Goal: Task Accomplishment & Management: Use online tool/utility

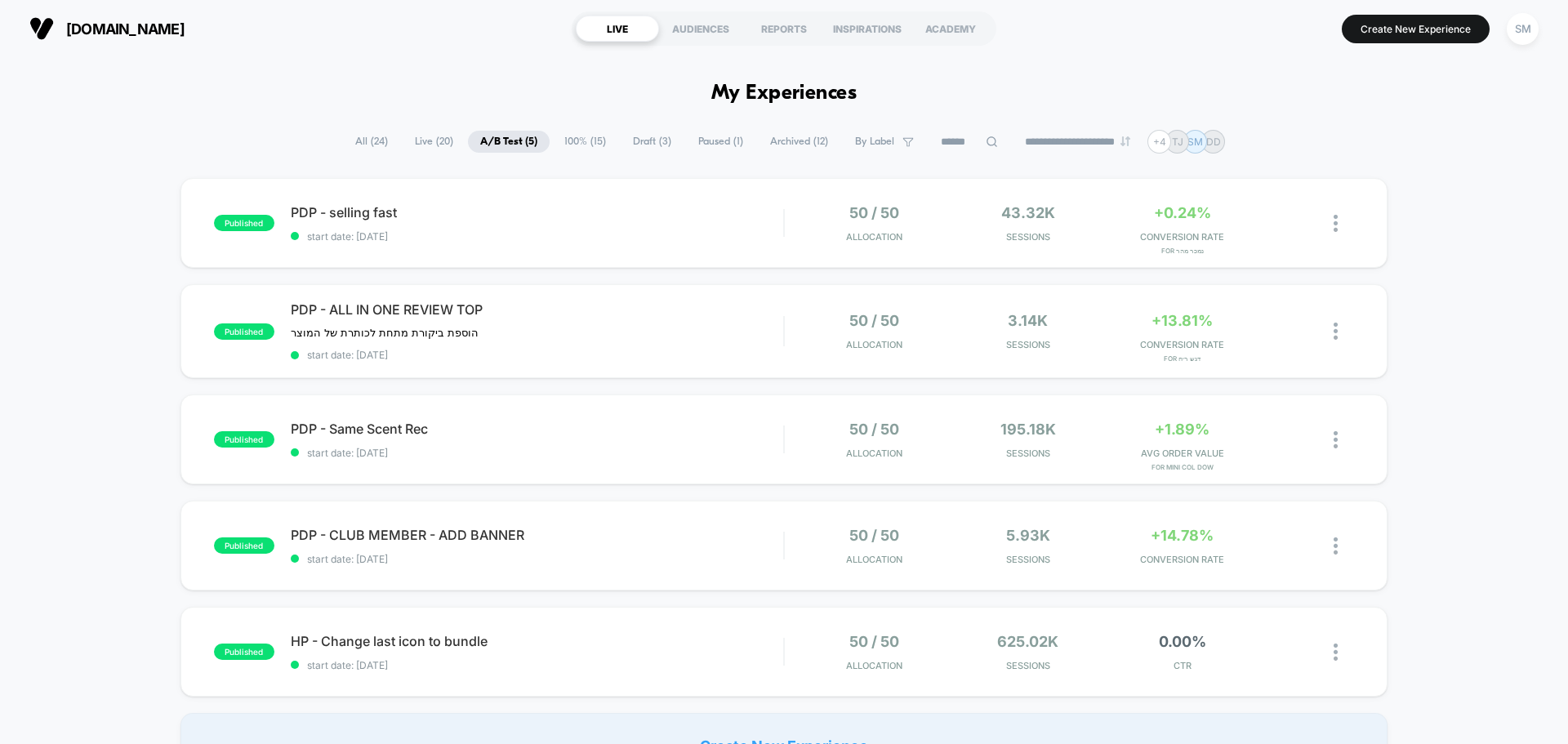
click at [425, 143] on span "Live ( 20 )" at bounding box center [434, 142] width 63 height 22
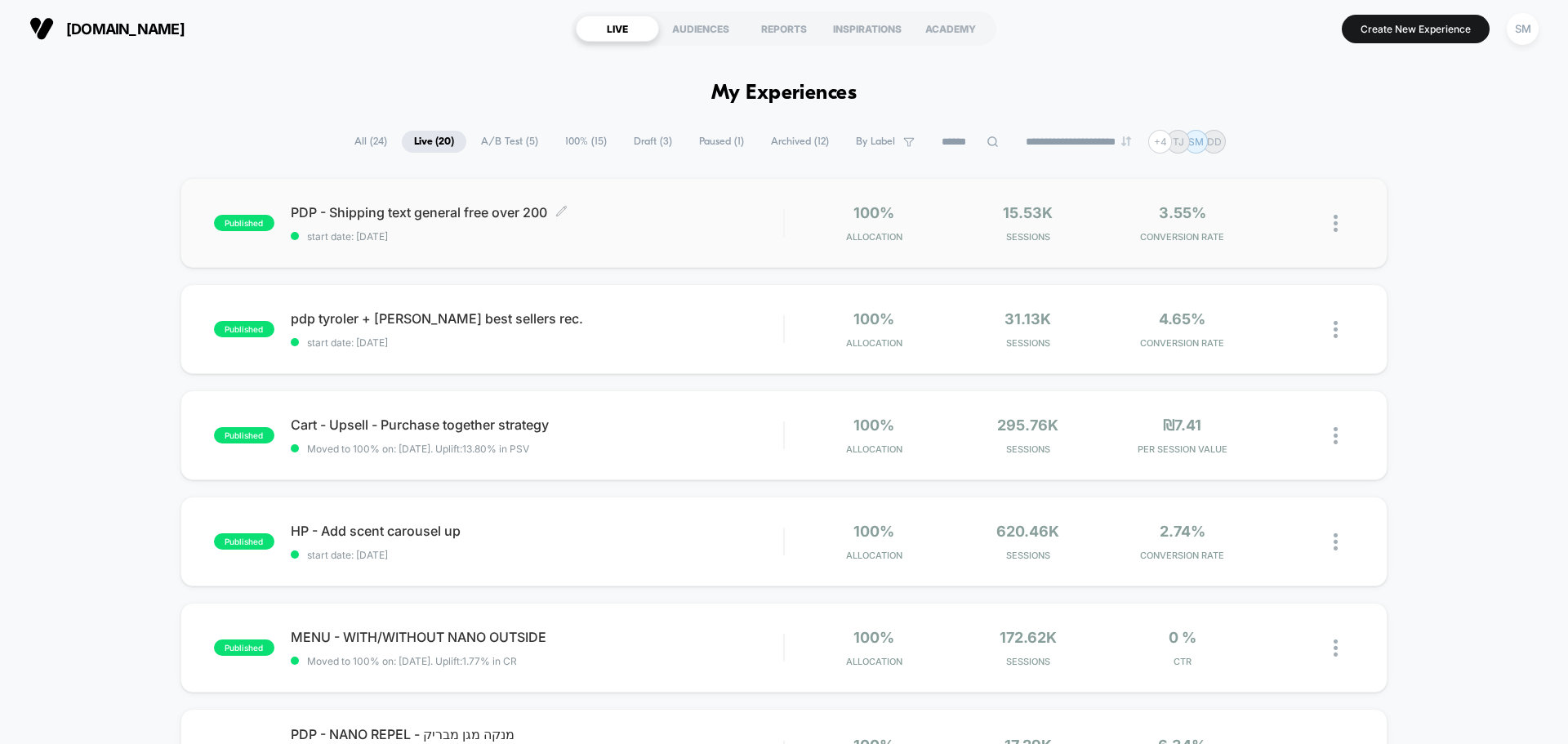
click at [436, 232] on span "start date: [DATE]" at bounding box center [537, 236] width 493 height 12
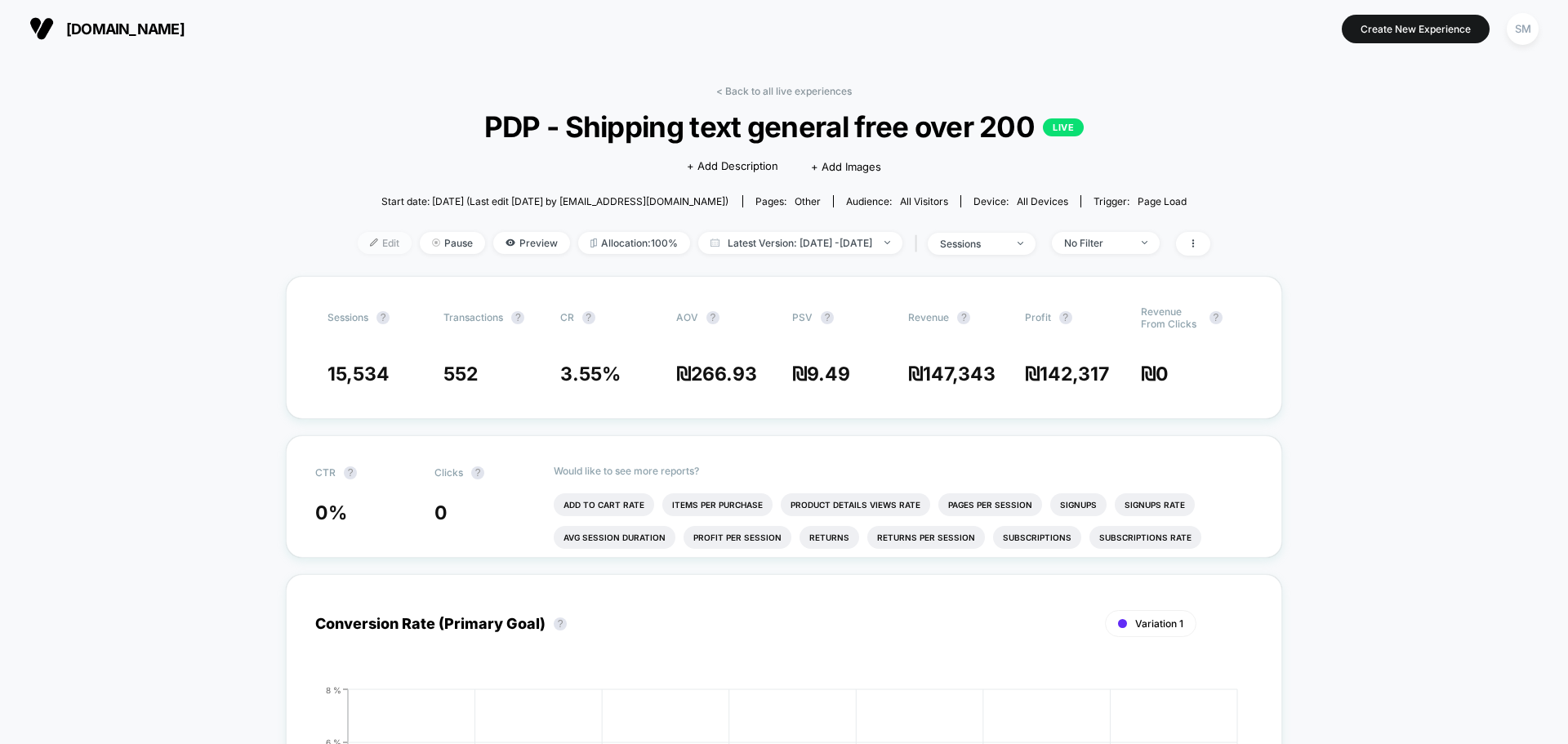
click at [367, 236] on span "Edit" at bounding box center [385, 243] width 54 height 22
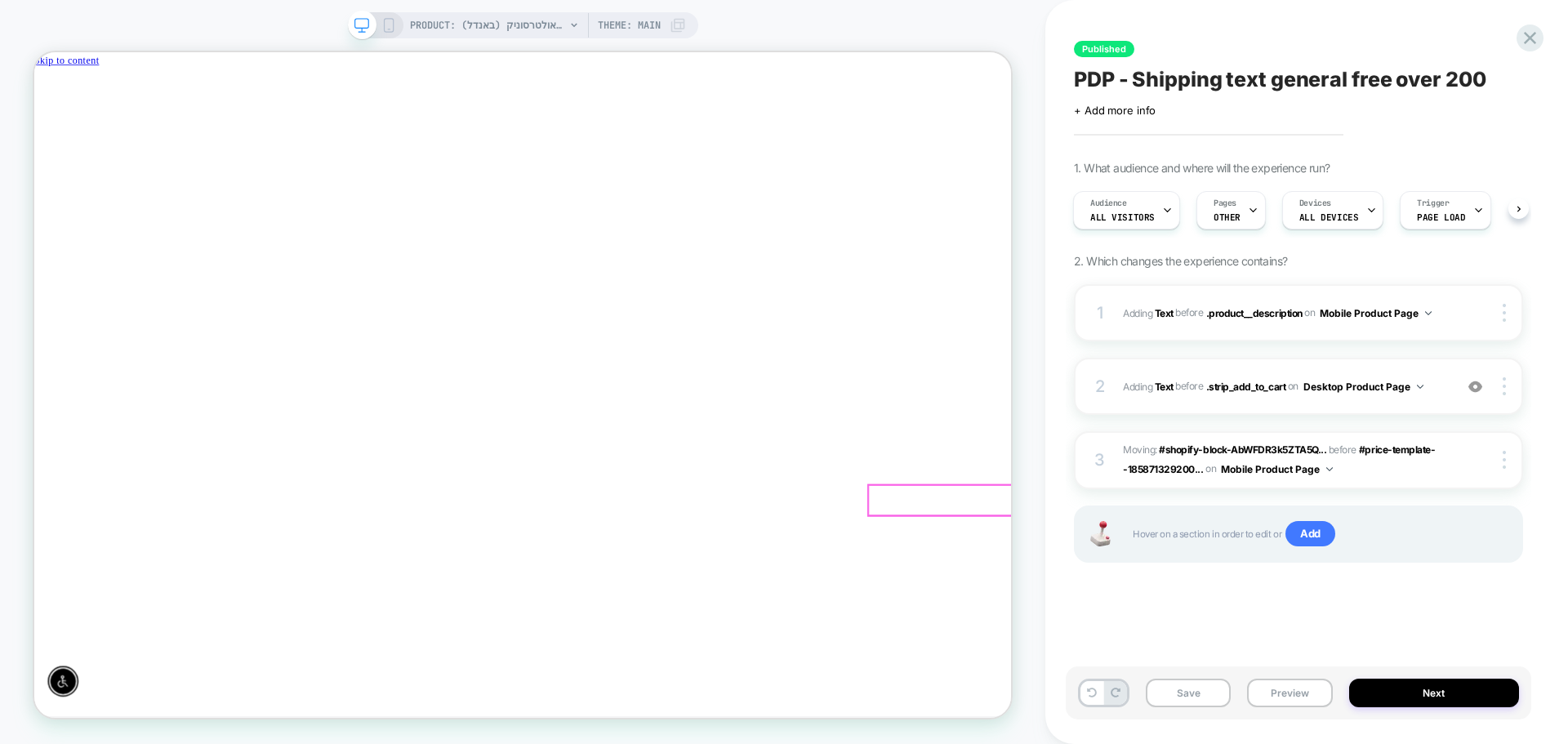
click at [1146, 648] on div at bounding box center [1374, 649] width 455 height 40
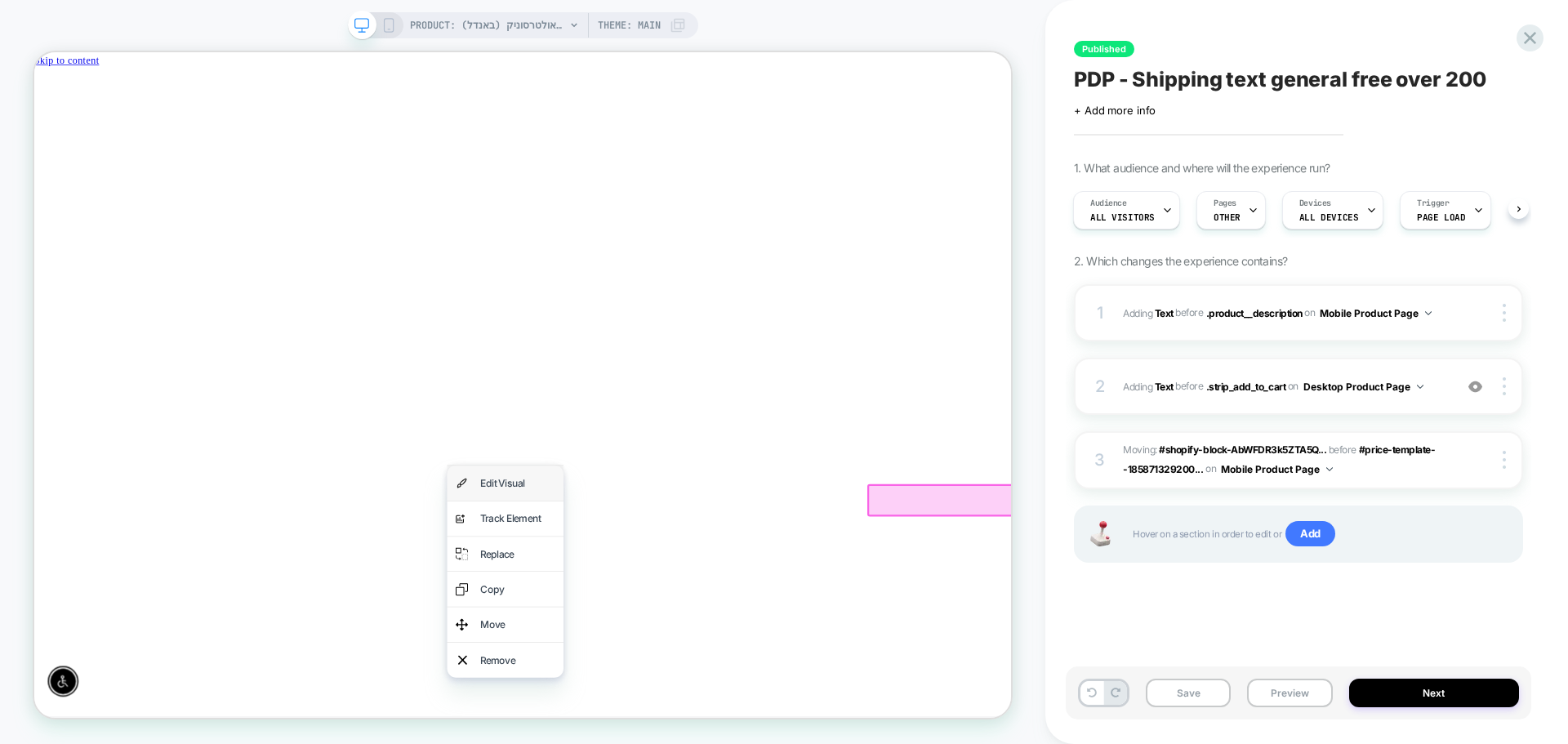
click at [639, 628] on div "Edit Visual" at bounding box center [678, 626] width 100 height 23
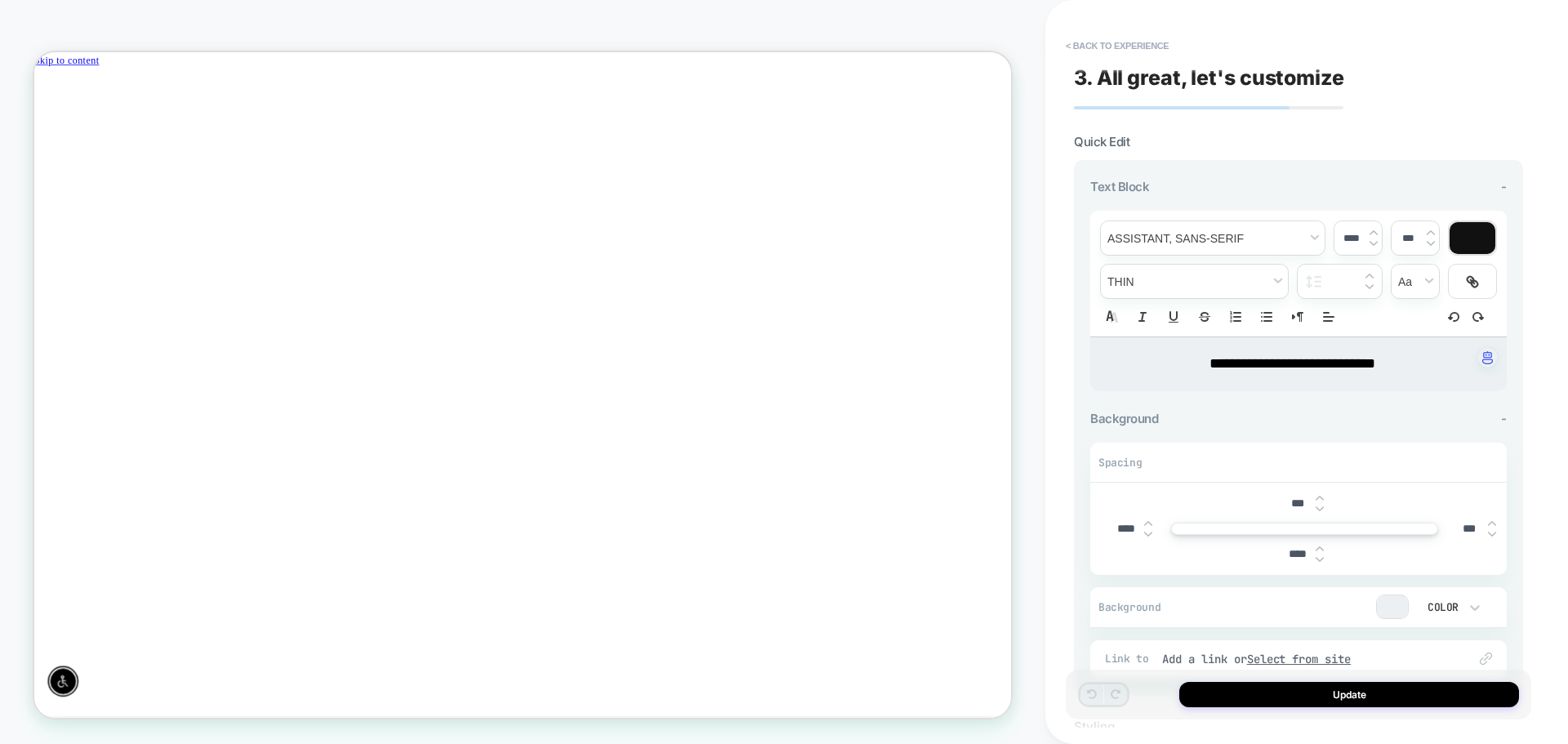
click at [1375, 359] on strong "**********" at bounding box center [1291, 364] width 165 height 15
drag, startPoint x: 1397, startPoint y: 362, endPoint x: 1158, endPoint y: 366, distance: 239.0
click at [1158, 366] on p "**********" at bounding box center [1291, 364] width 371 height 21
type input "****"
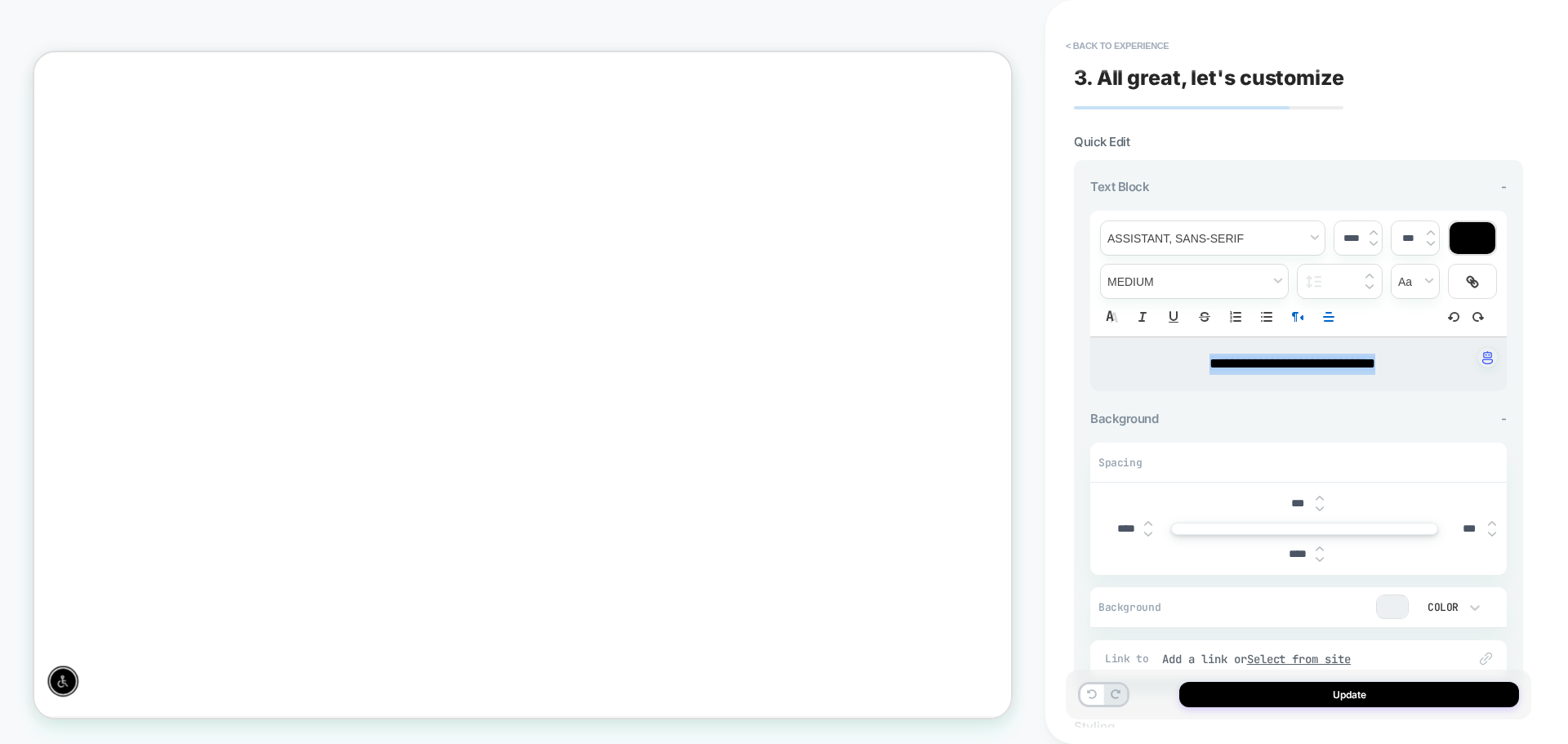
copy strong "**********"
click at [1070, 45] on button "< Back to experience" at bounding box center [1117, 46] width 120 height 26
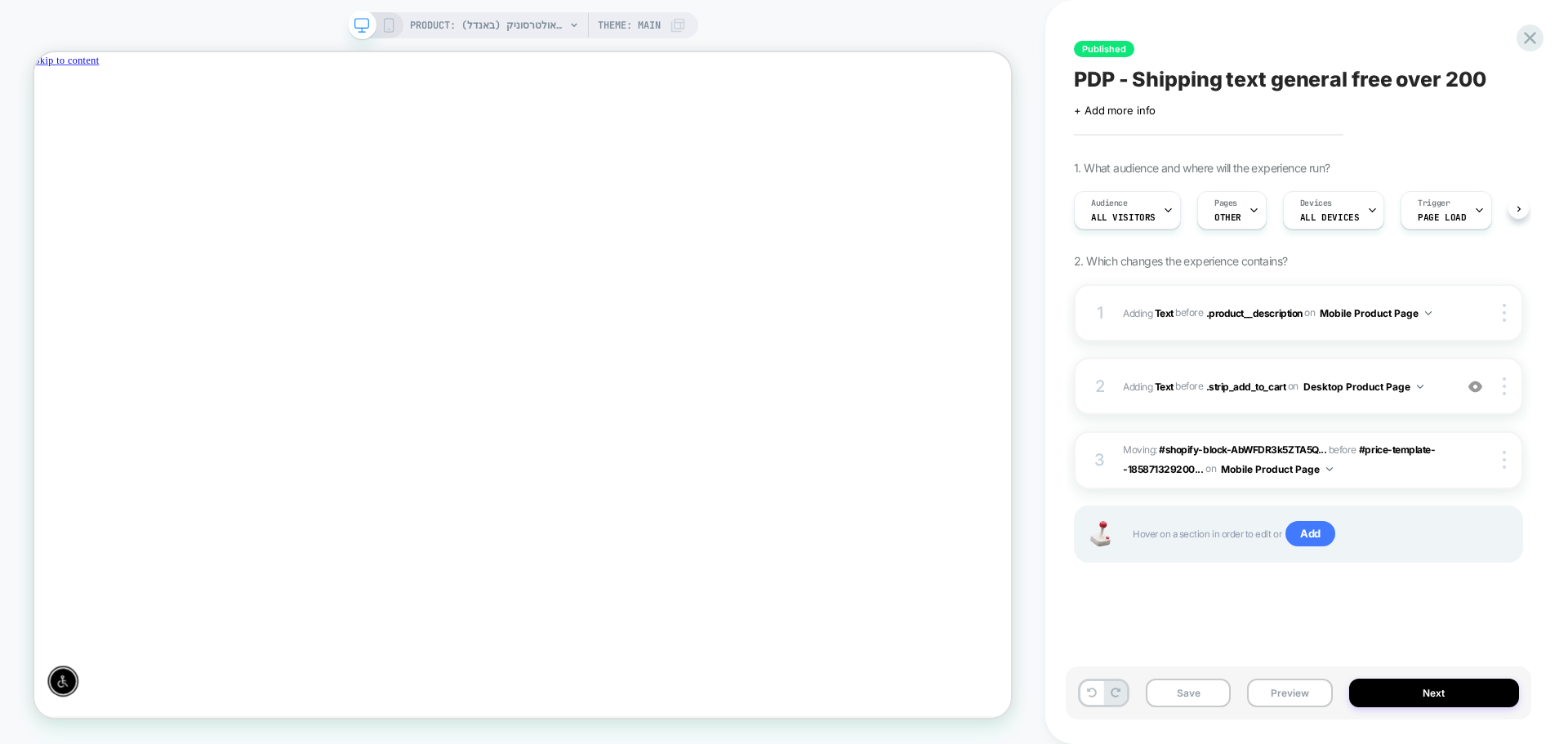
scroll to position [0, 1]
click at [1522, 42] on icon at bounding box center [1530, 38] width 22 height 22
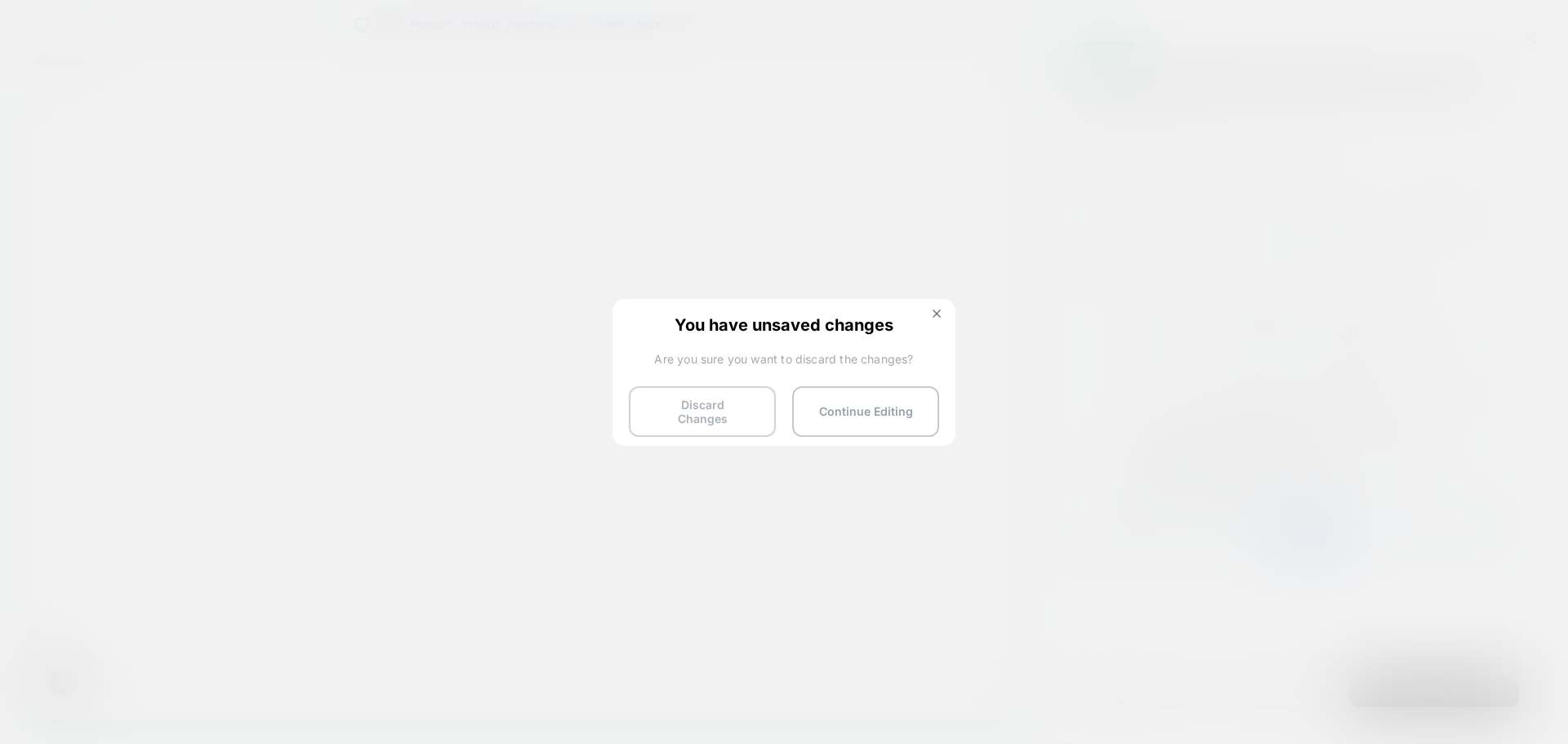
click at [689, 408] on button "Discard Changes" at bounding box center [701, 411] width 147 height 50
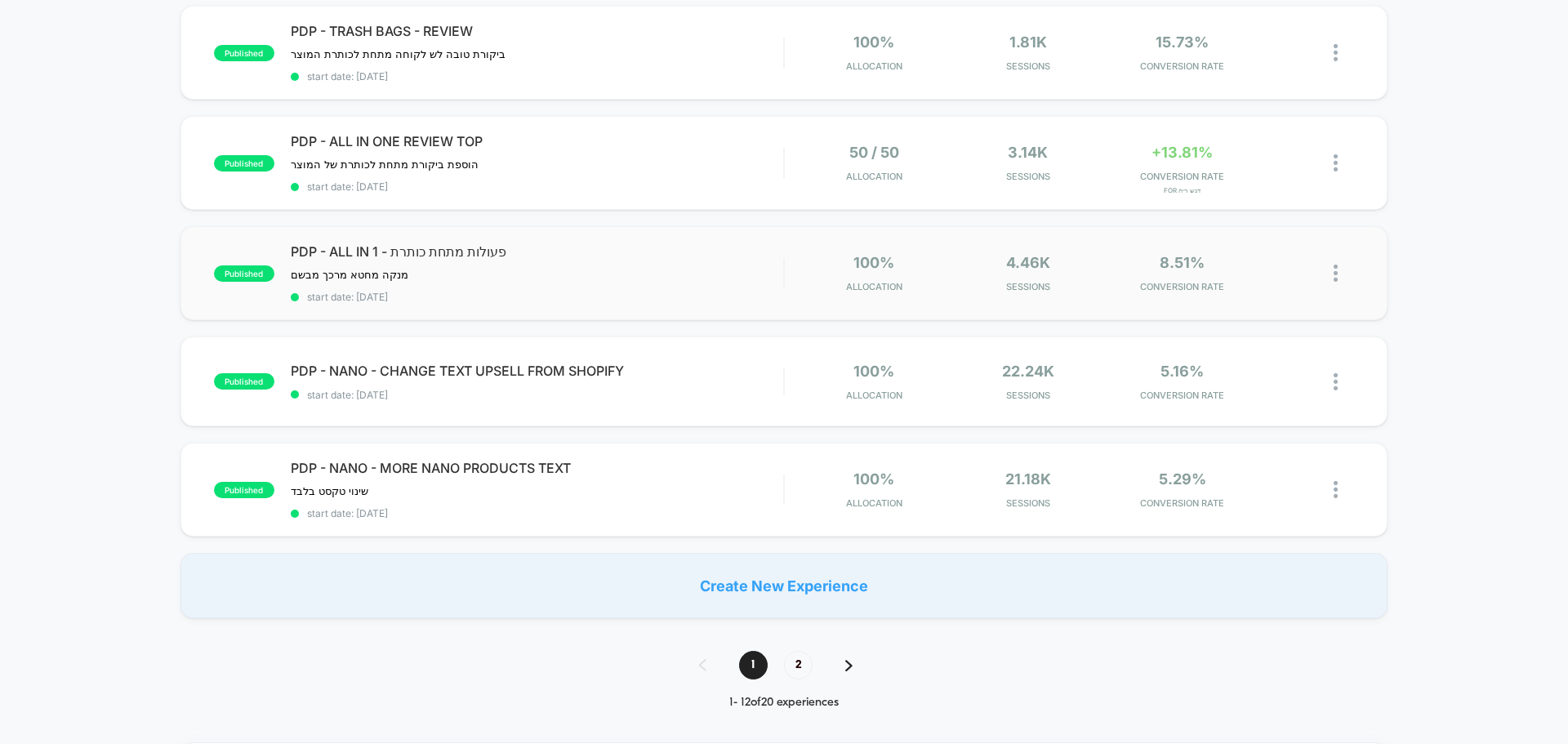
scroll to position [980, 0]
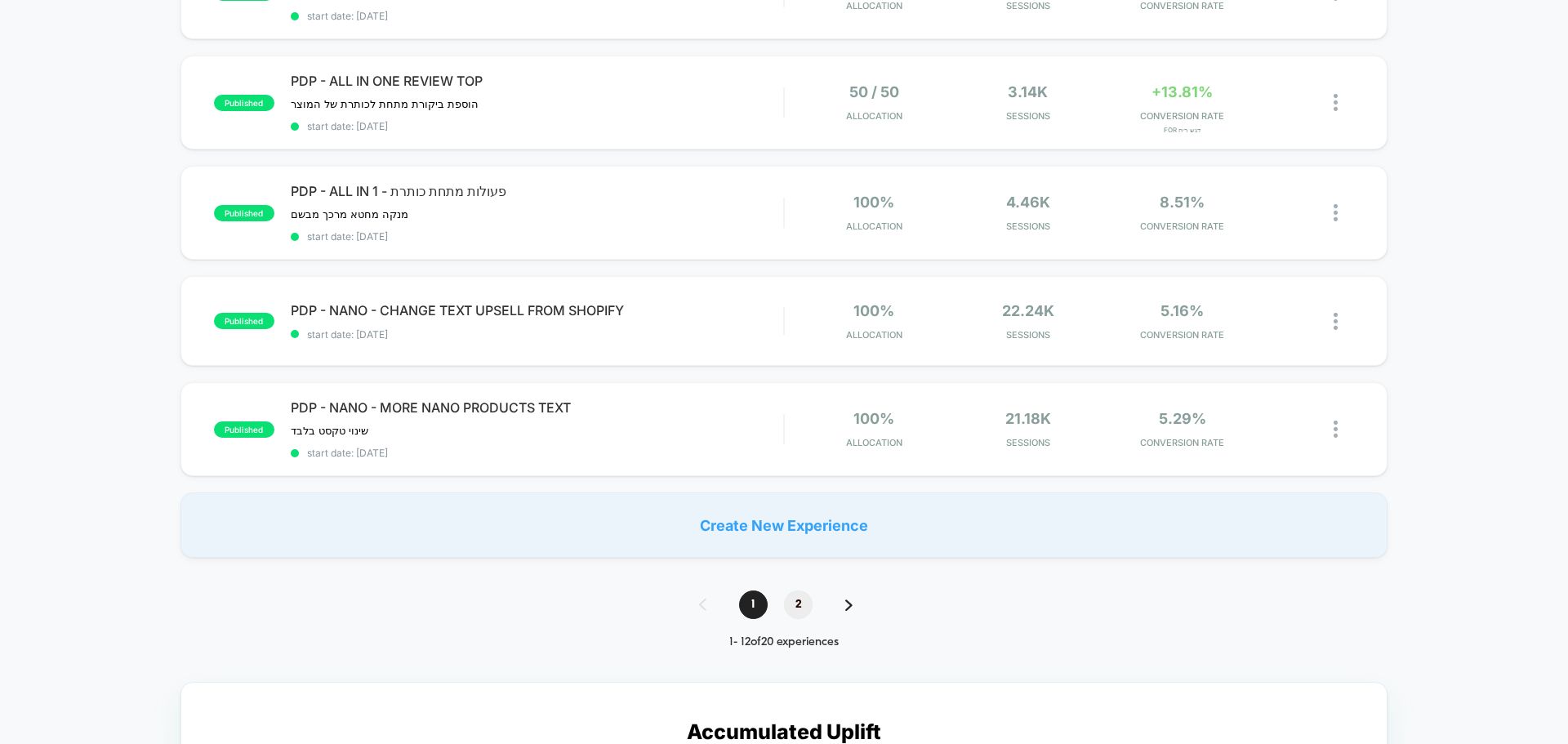
click at [807, 606] on span "2" at bounding box center [798, 604] width 29 height 29
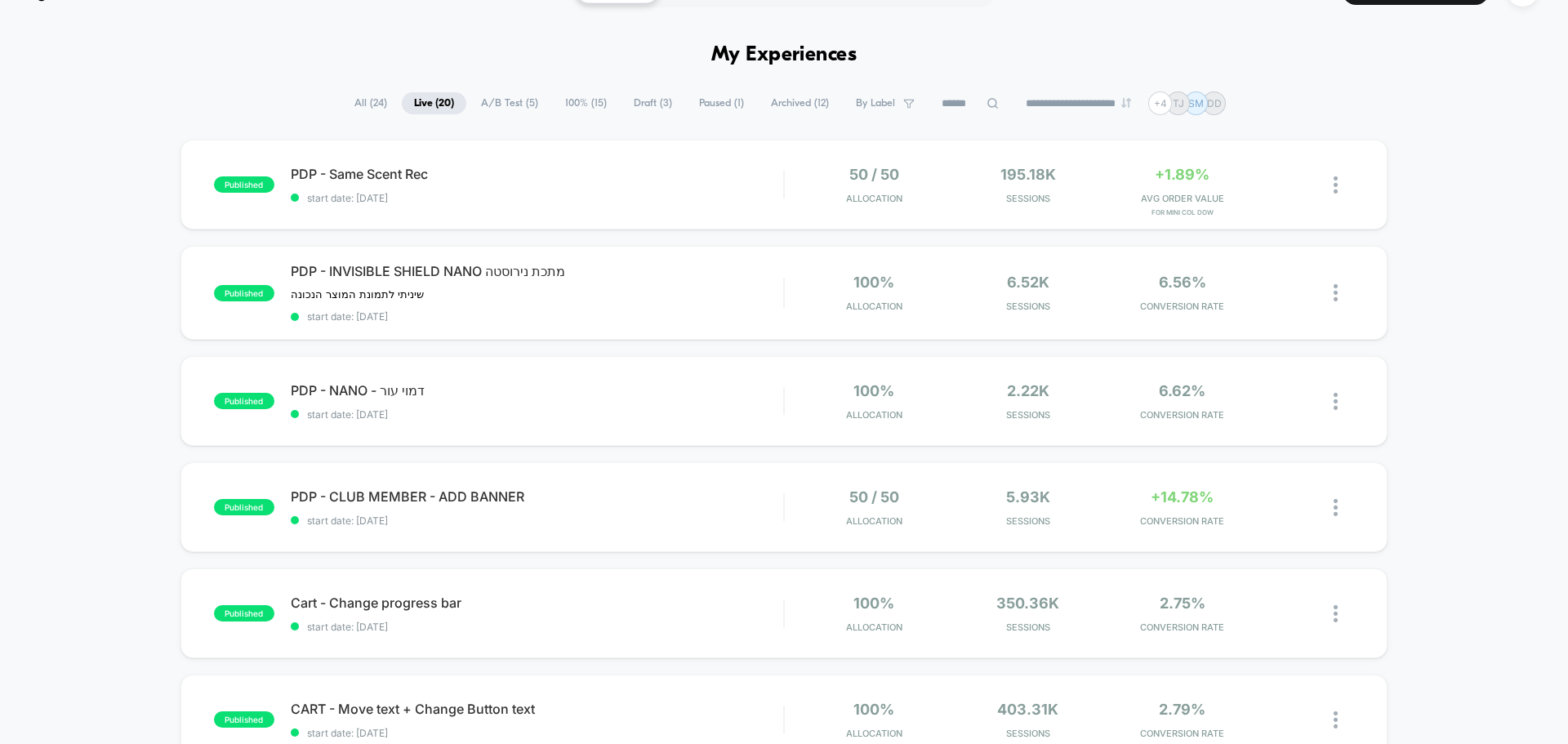
scroll to position [0, 0]
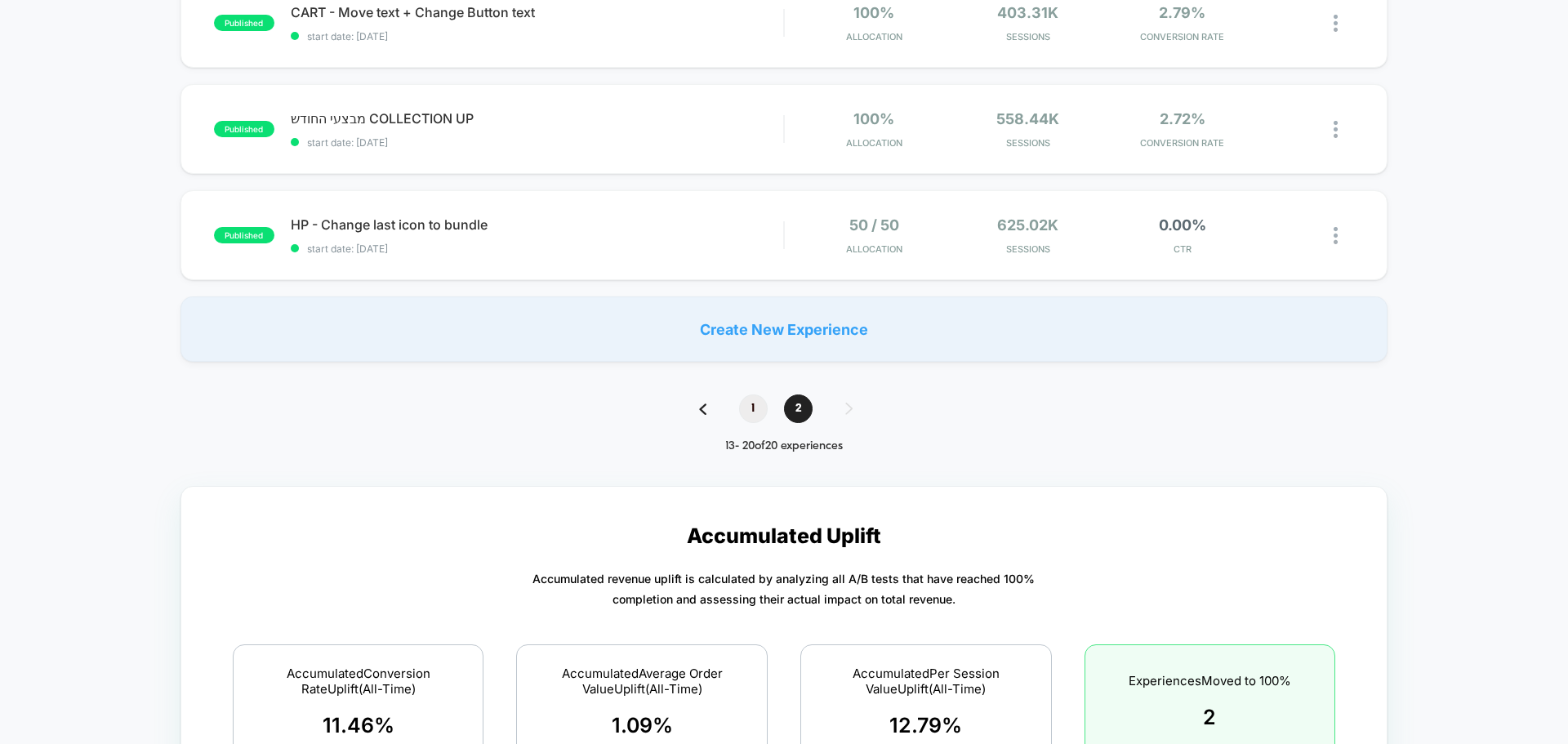
click at [755, 404] on span "1" at bounding box center [753, 408] width 29 height 29
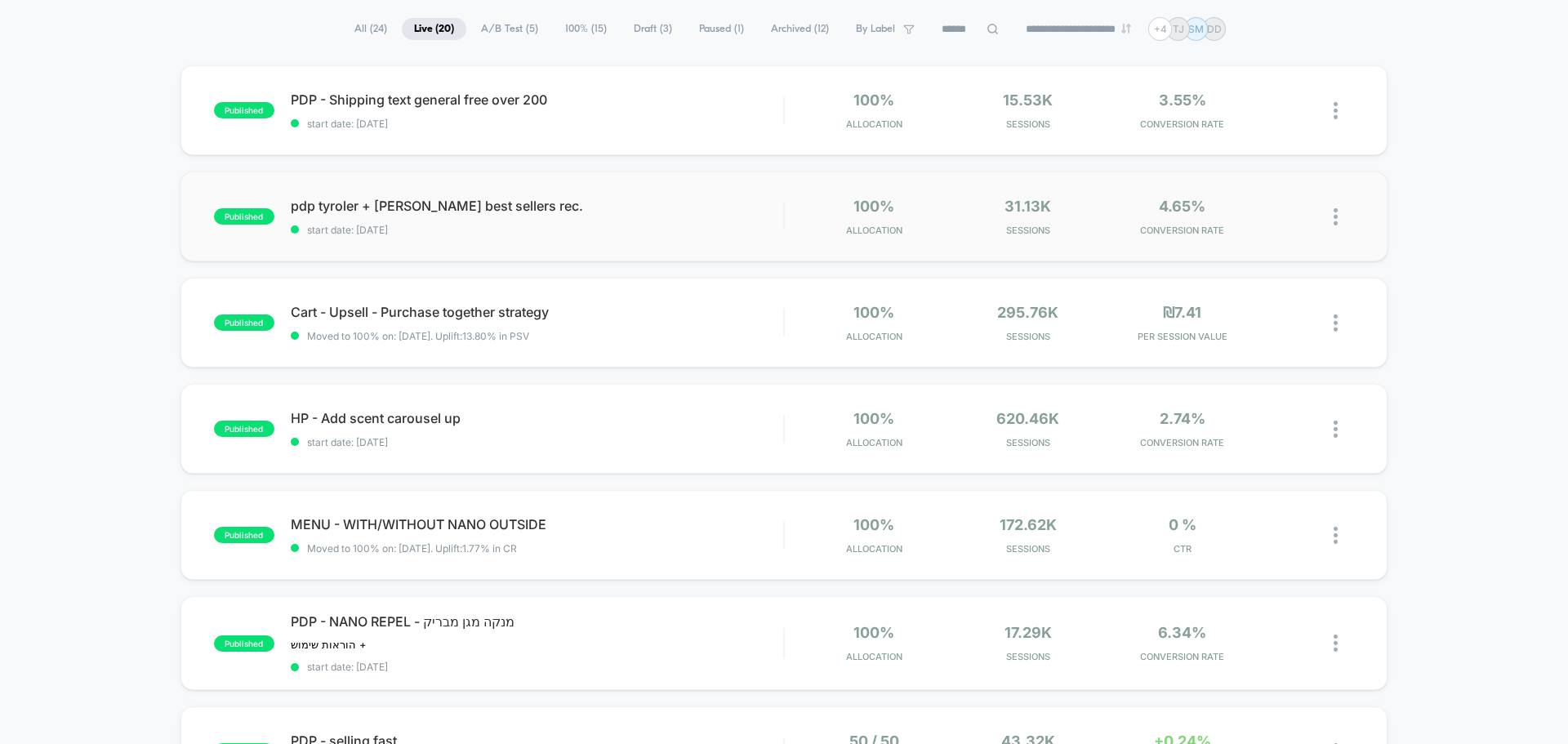
scroll to position [36, 0]
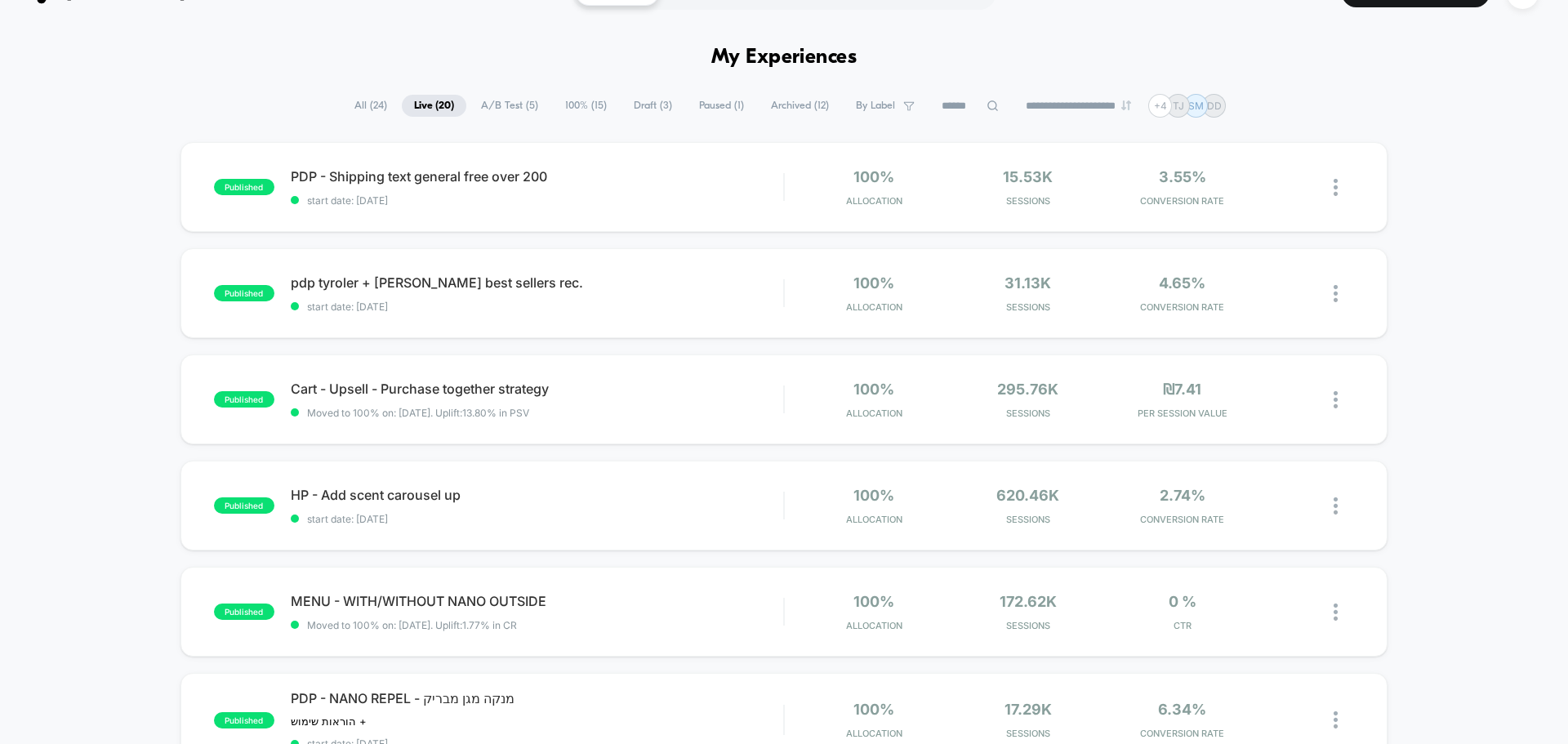
click at [585, 107] on span "100% ( 15 )" at bounding box center [585, 106] width 66 height 22
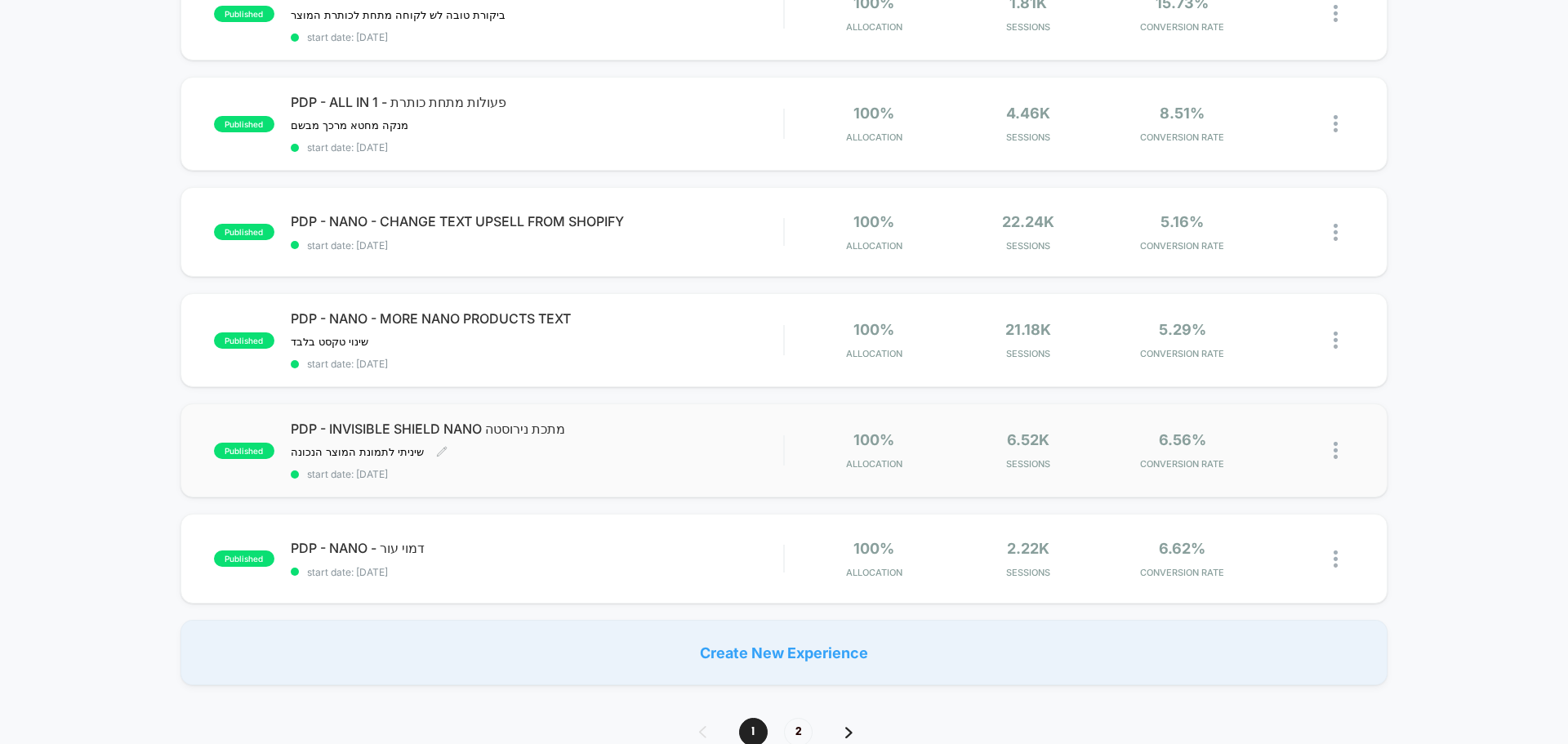
scroll to position [934, 0]
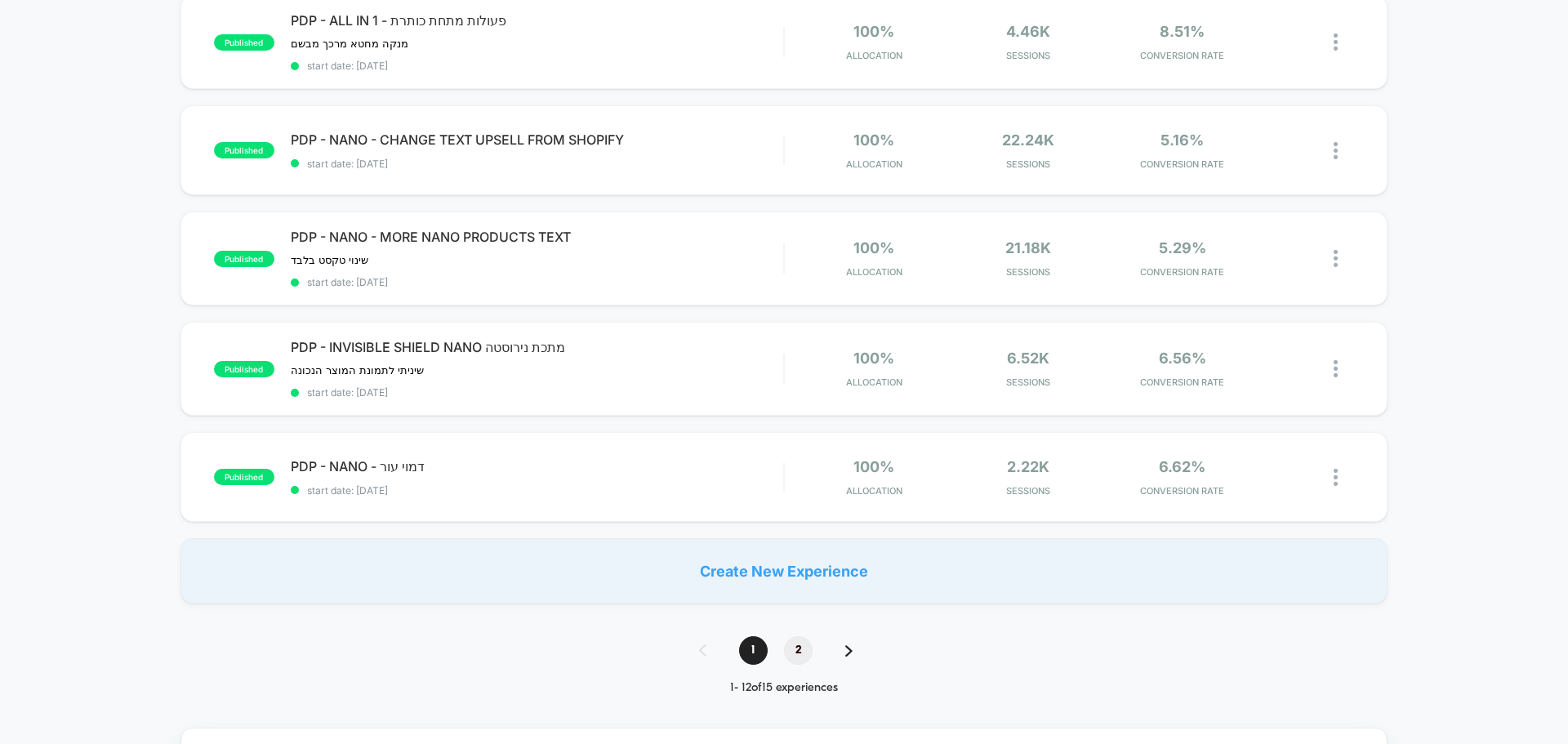
click at [798, 656] on span "2" at bounding box center [798, 650] width 29 height 29
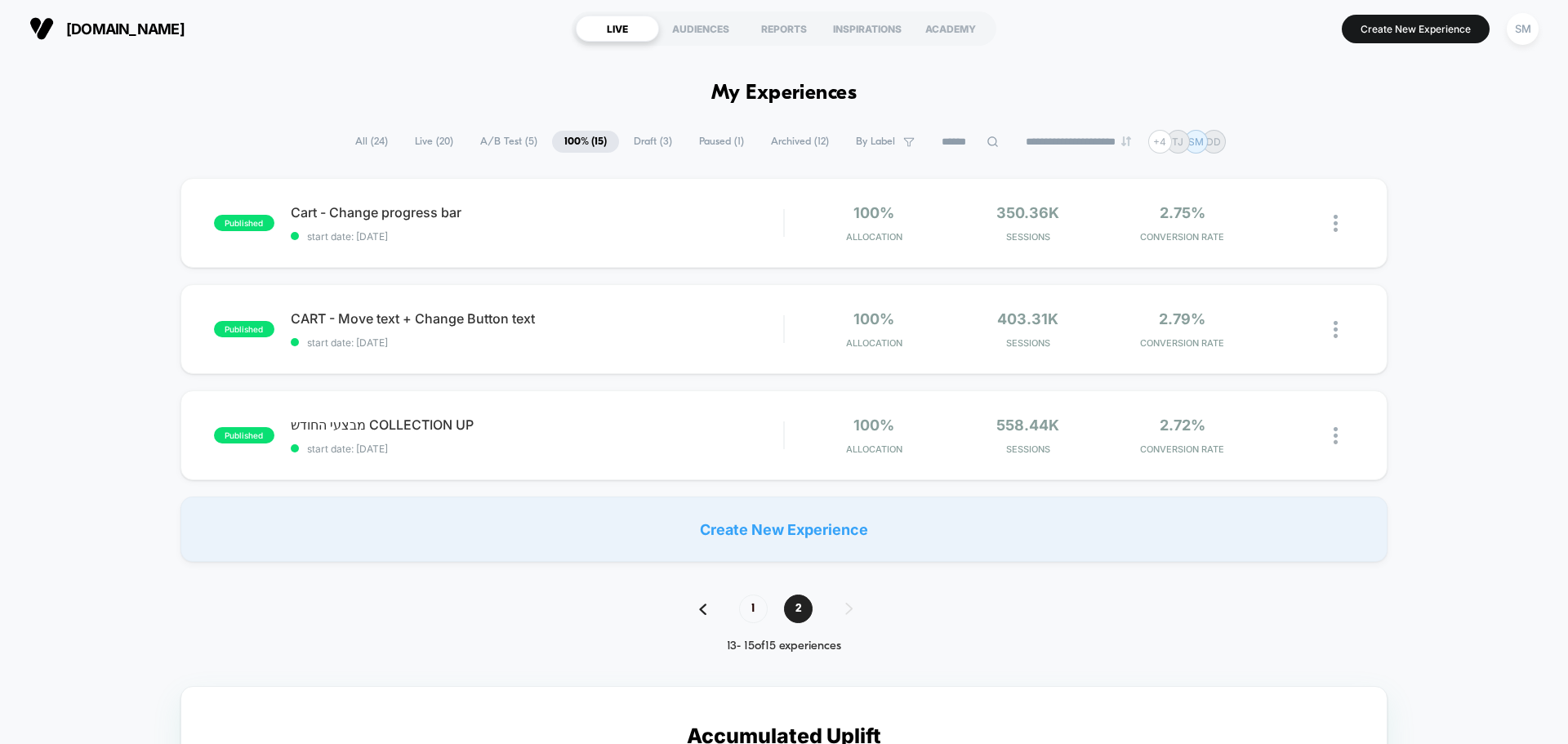
click at [439, 144] on span "Live ( 20 )" at bounding box center [434, 142] width 63 height 22
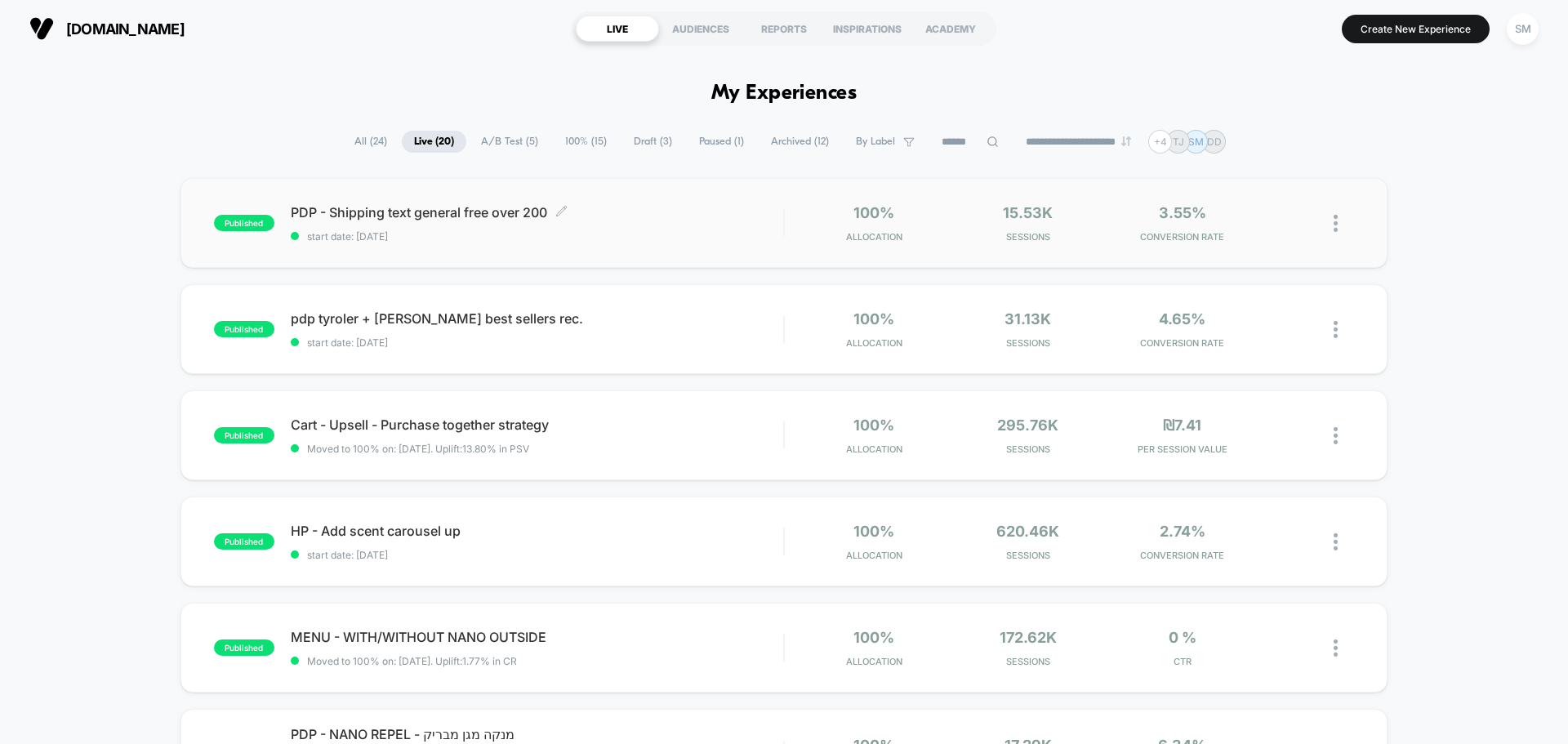
click at [718, 230] on span "start date: [DATE]" at bounding box center [537, 236] width 493 height 12
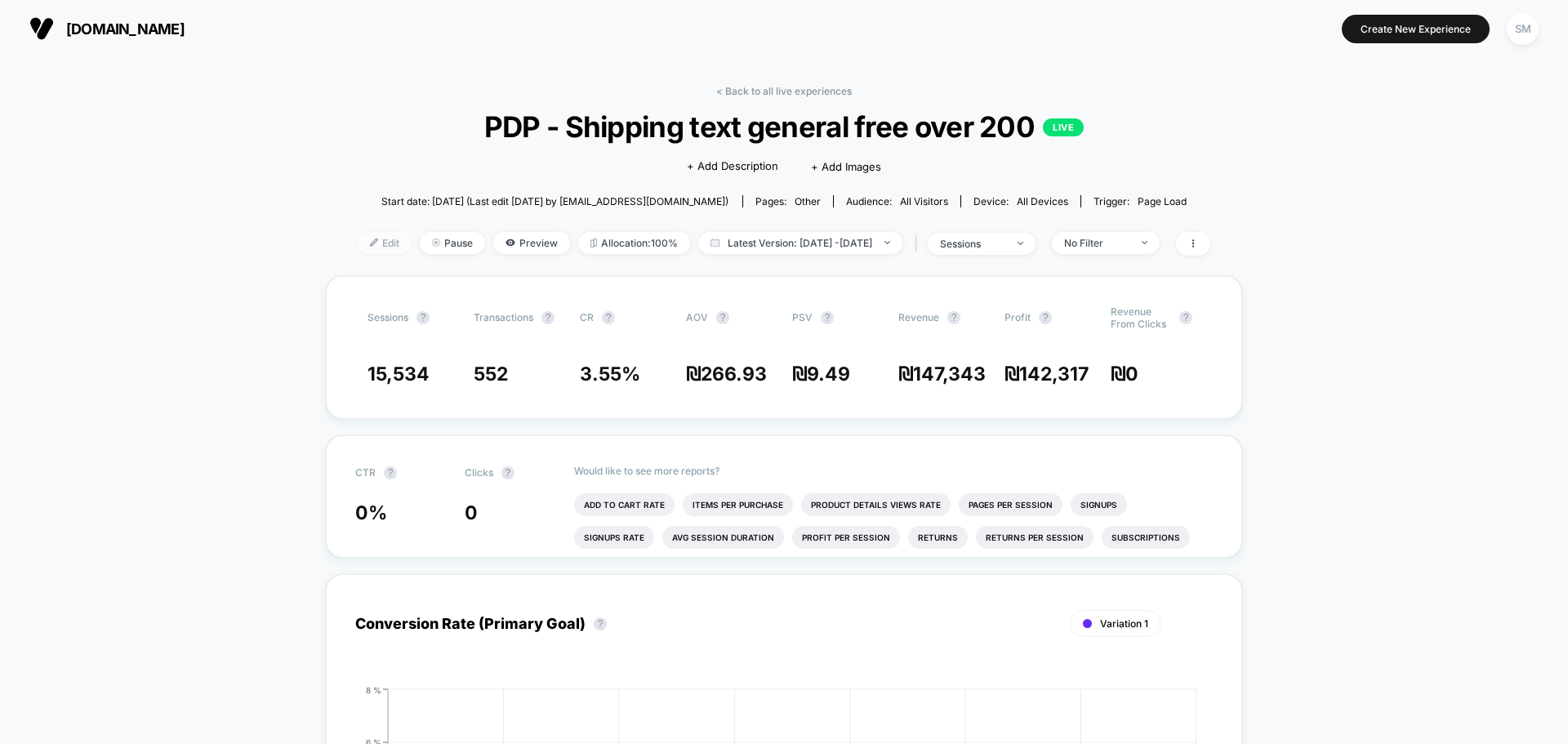
click at [358, 243] on span "Edit" at bounding box center [385, 243] width 54 height 22
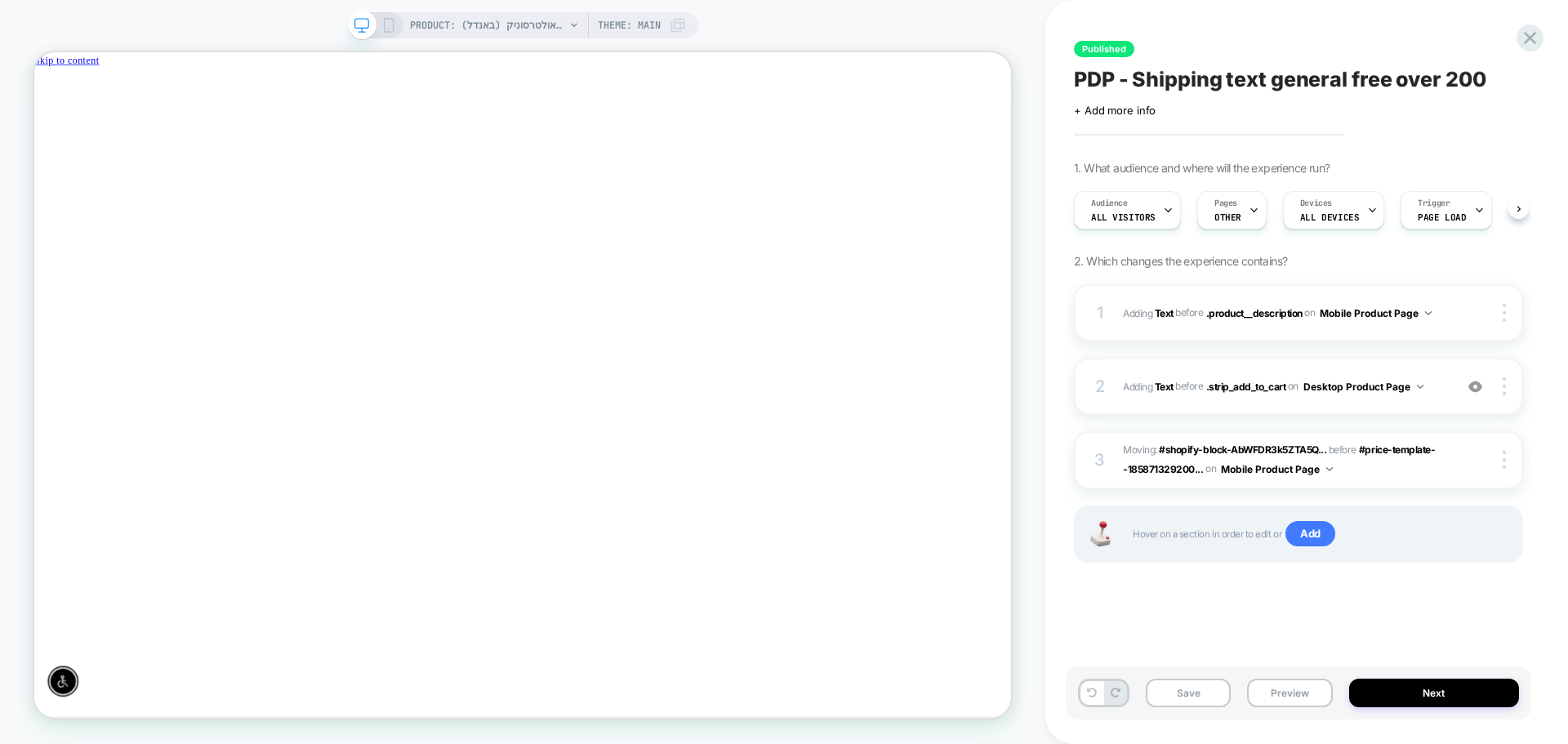
scroll to position [0, 1]
drag, startPoint x: 391, startPoint y: 30, endPoint x: 133, endPoint y: 0, distance: 259.7
click at [391, 30] on icon at bounding box center [389, 25] width 15 height 15
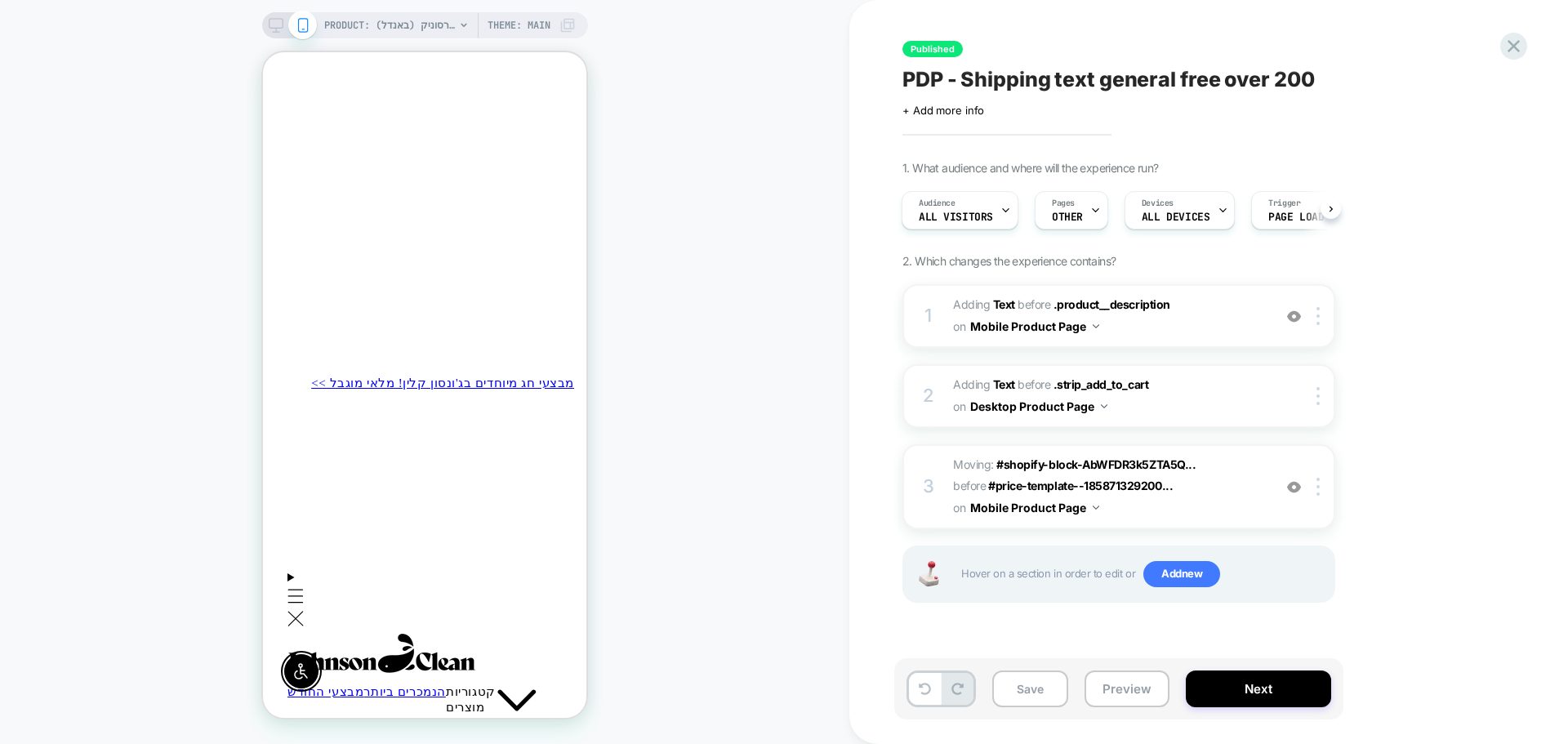
scroll to position [164, 0]
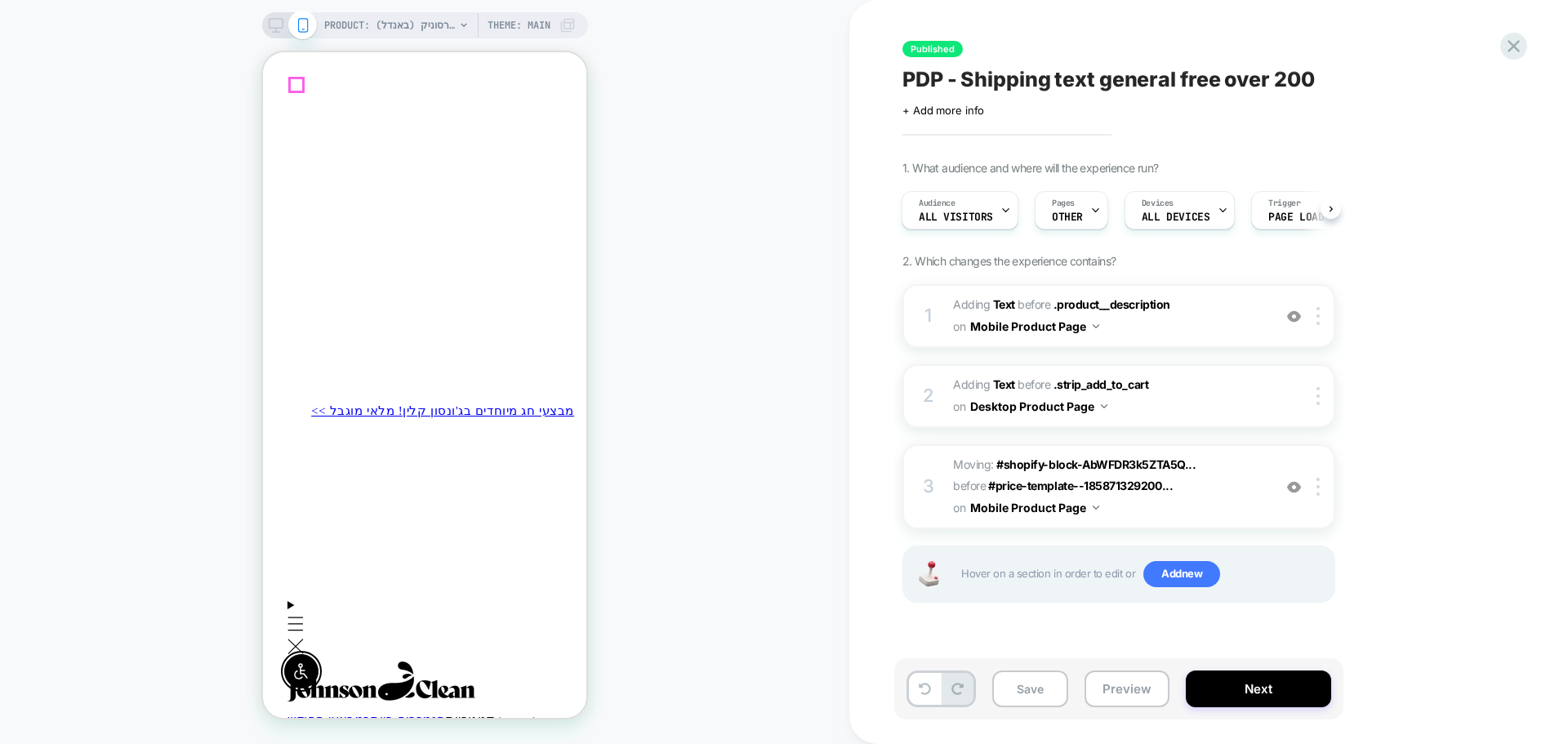
click at [304, 616] on icon "Menu" at bounding box center [295, 623] width 16 height 15
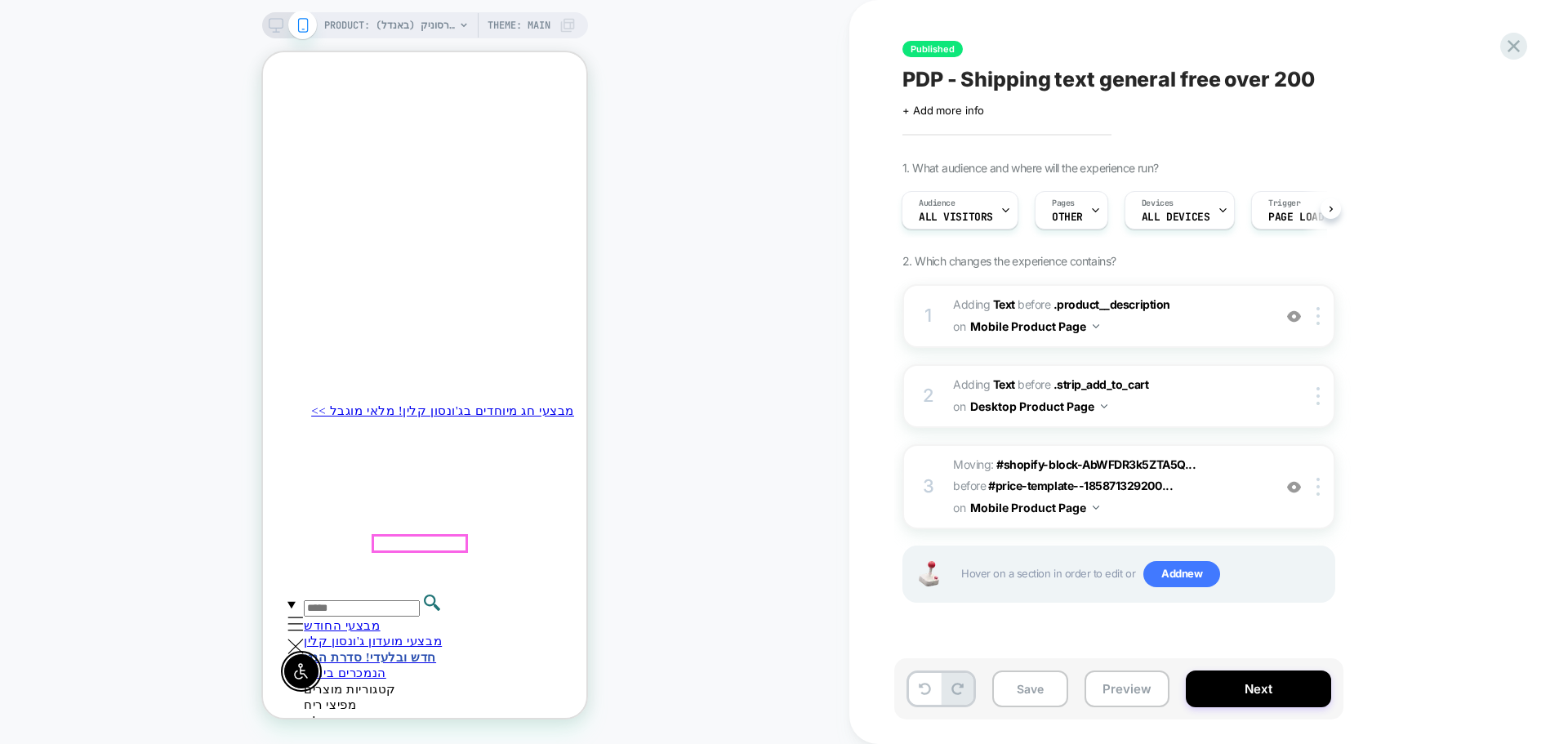
click at [403, 743] on span "חבילות משתלמות" at bounding box center [353, 752] width 99 height 16
click at [304, 638] on icon "Menu" at bounding box center [295, 646] width 16 height 16
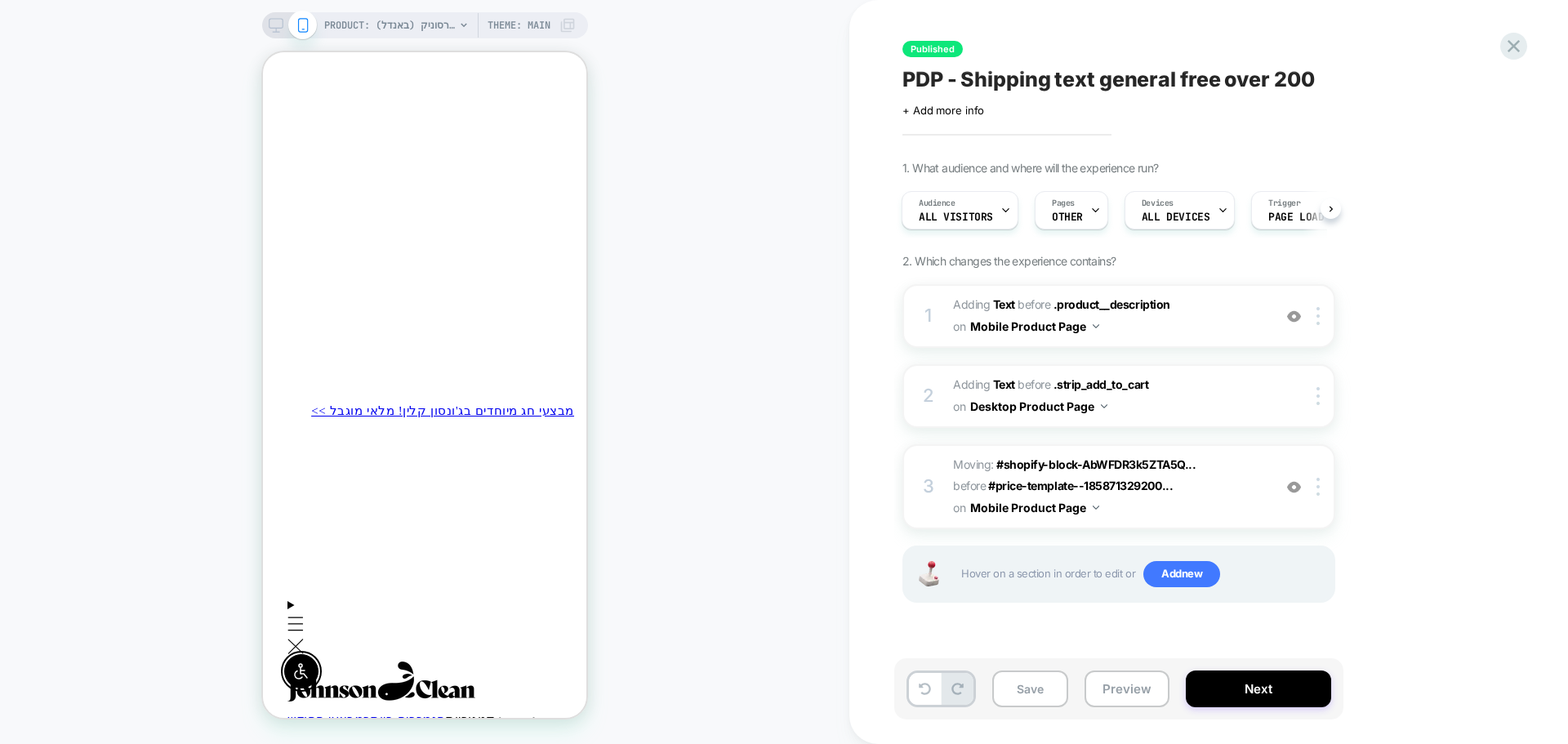
click at [273, 24] on icon at bounding box center [276, 25] width 15 height 15
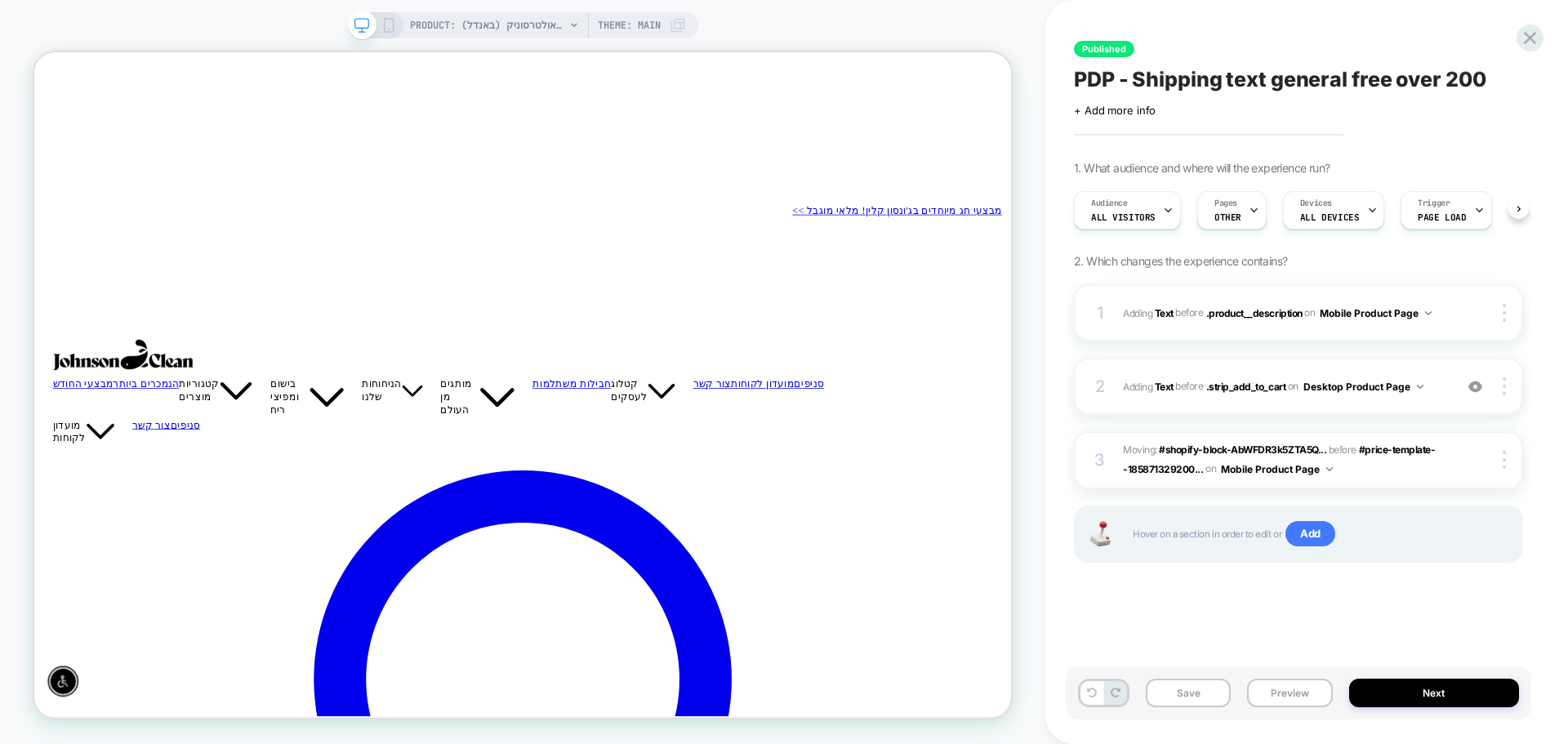
scroll to position [0, 1]
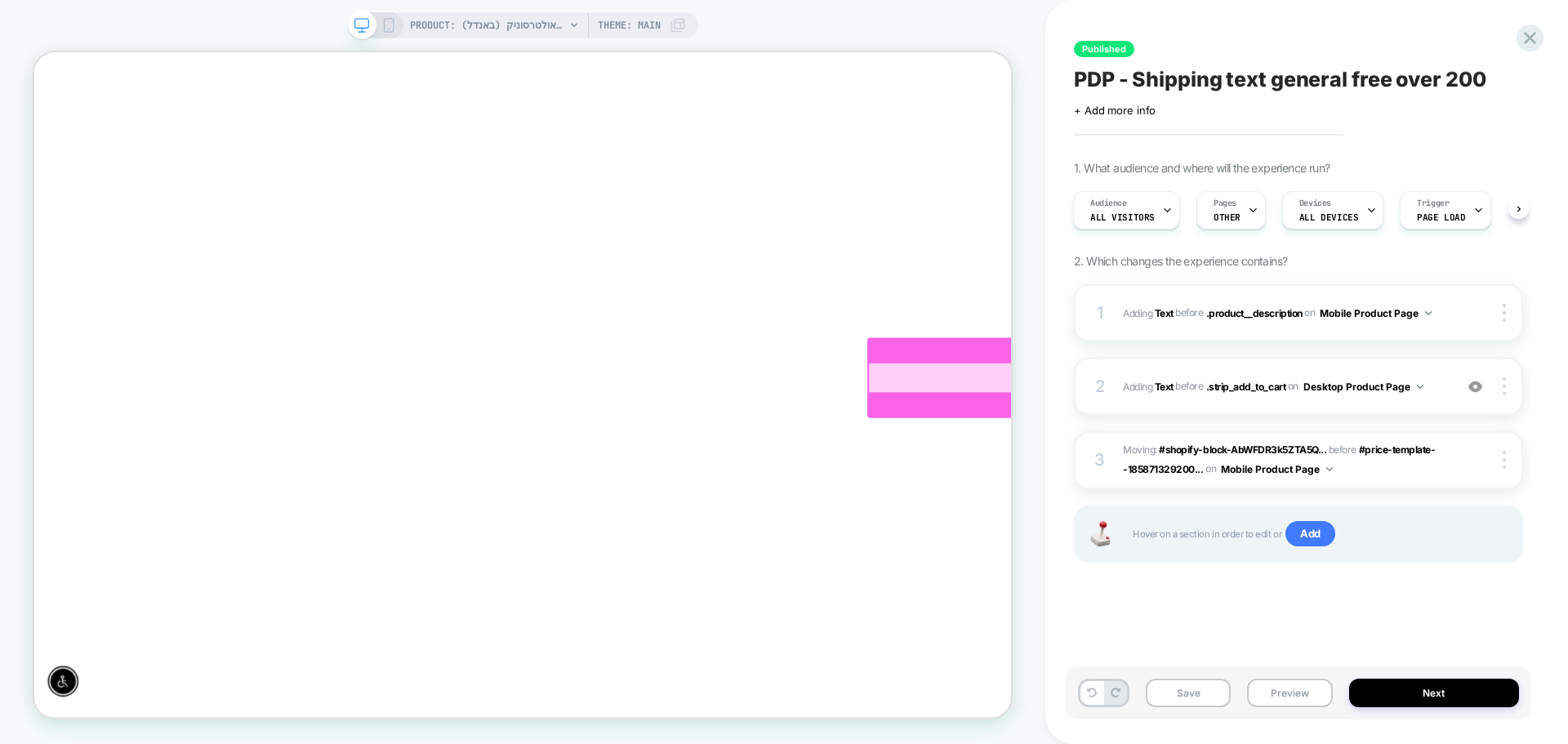
drag, startPoint x: 590, startPoint y: 493, endPoint x: 641, endPoint y: 493, distance: 51.0
click at [1146, 493] on div at bounding box center [1374, 486] width 455 height 40
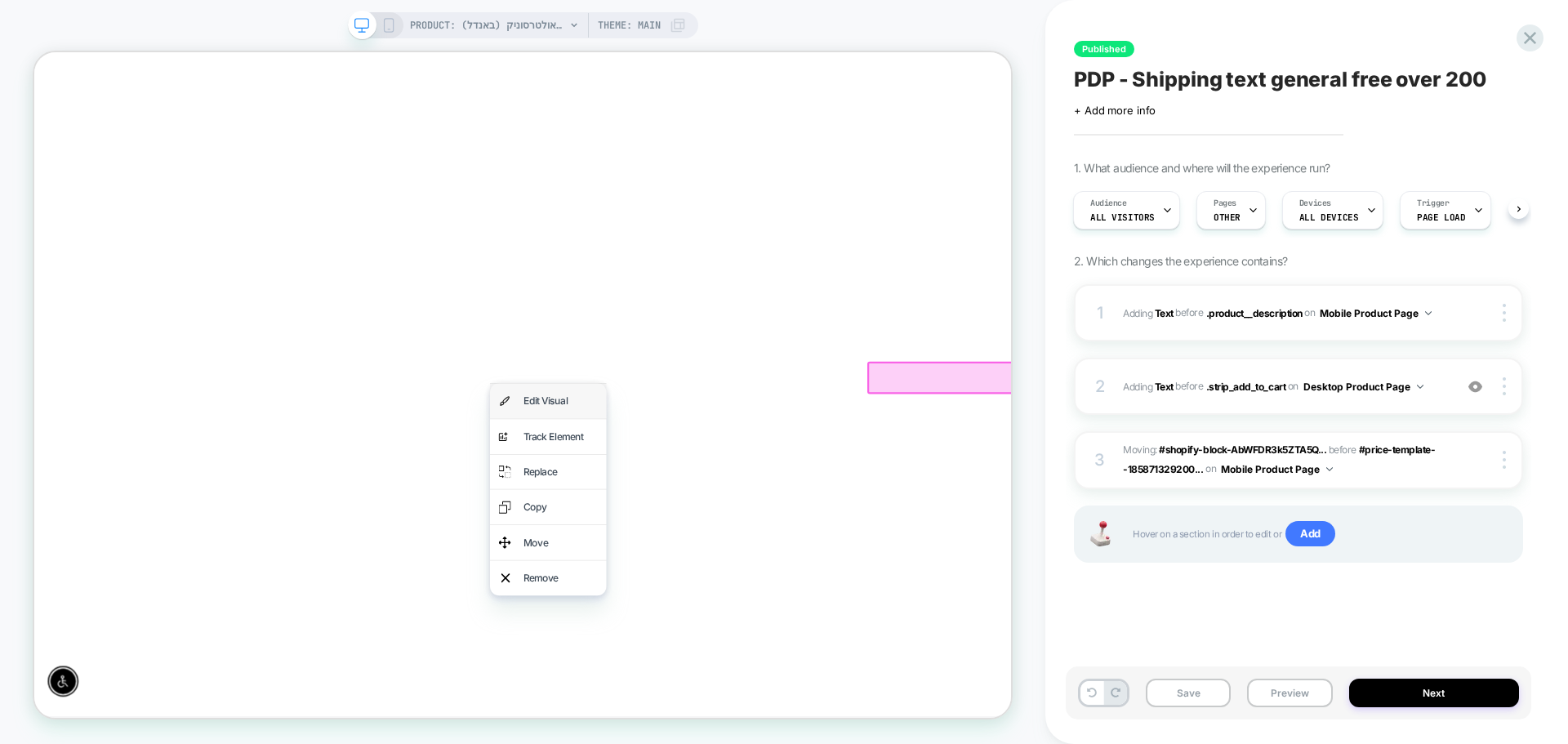
click at [705, 517] on div "Edit Visual" at bounding box center [736, 517] width 100 height 23
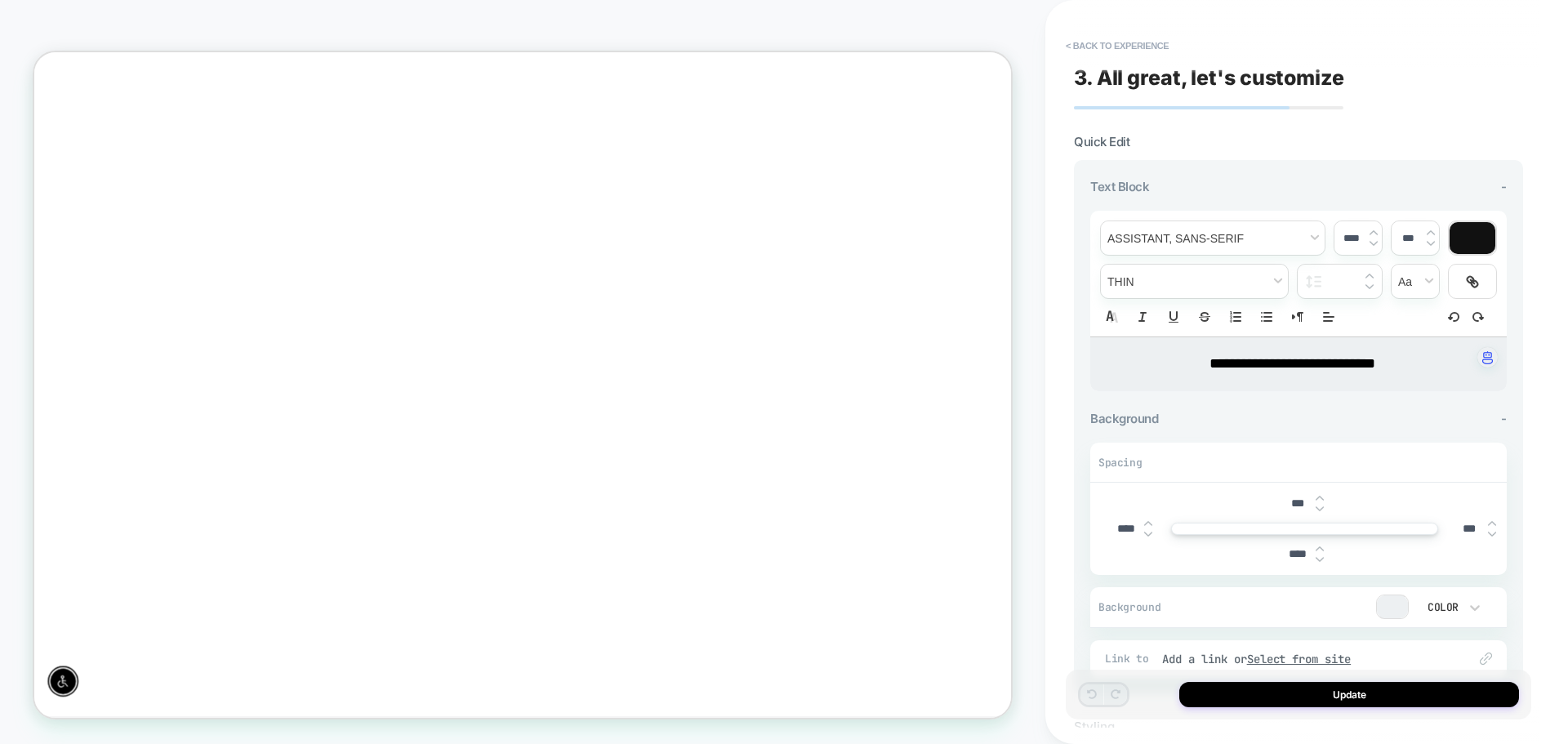
scroll to position [155, 0]
click at [1083, 45] on button "< Back to experience" at bounding box center [1117, 46] width 120 height 26
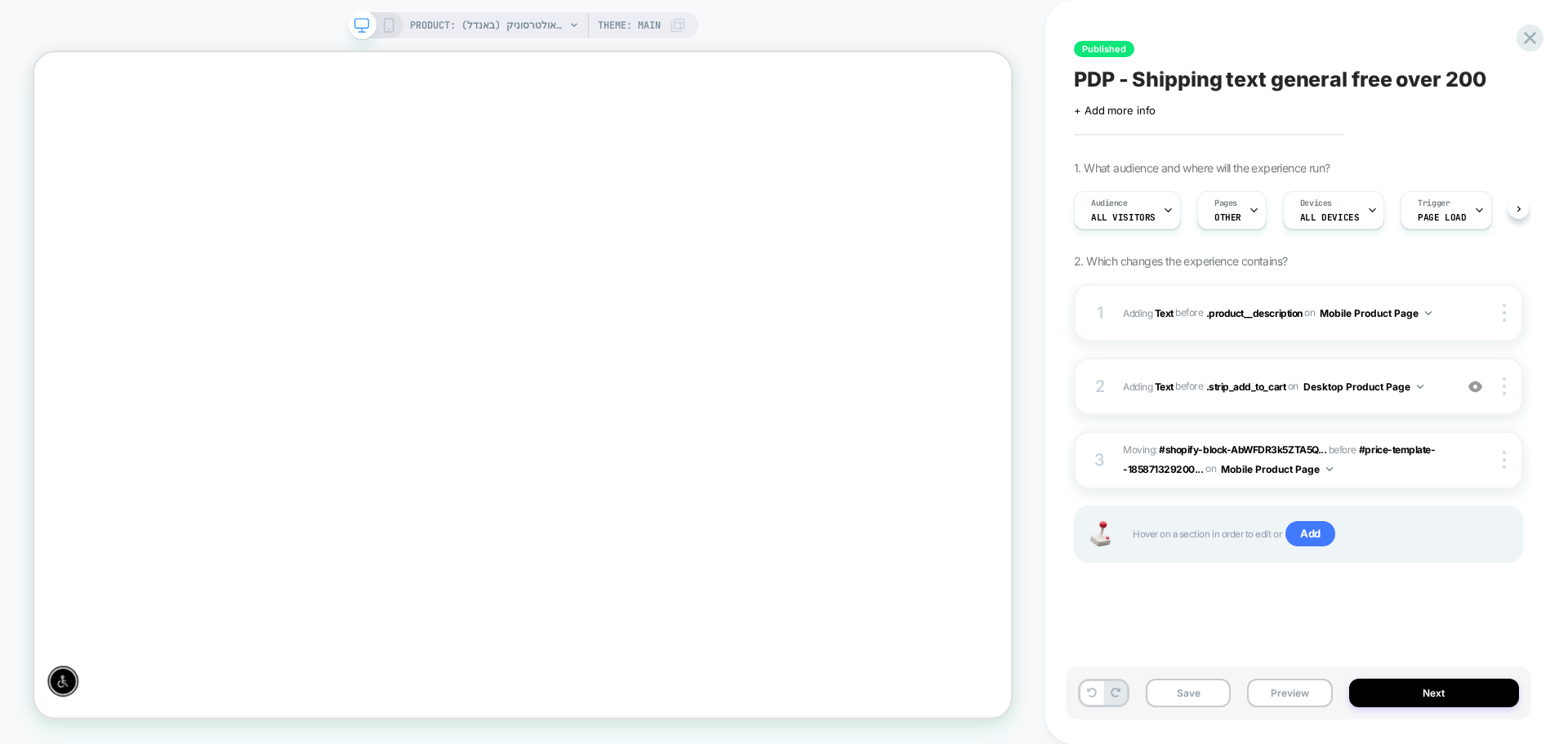
scroll to position [0, 1]
click at [389, 29] on icon at bounding box center [389, 25] width 15 height 15
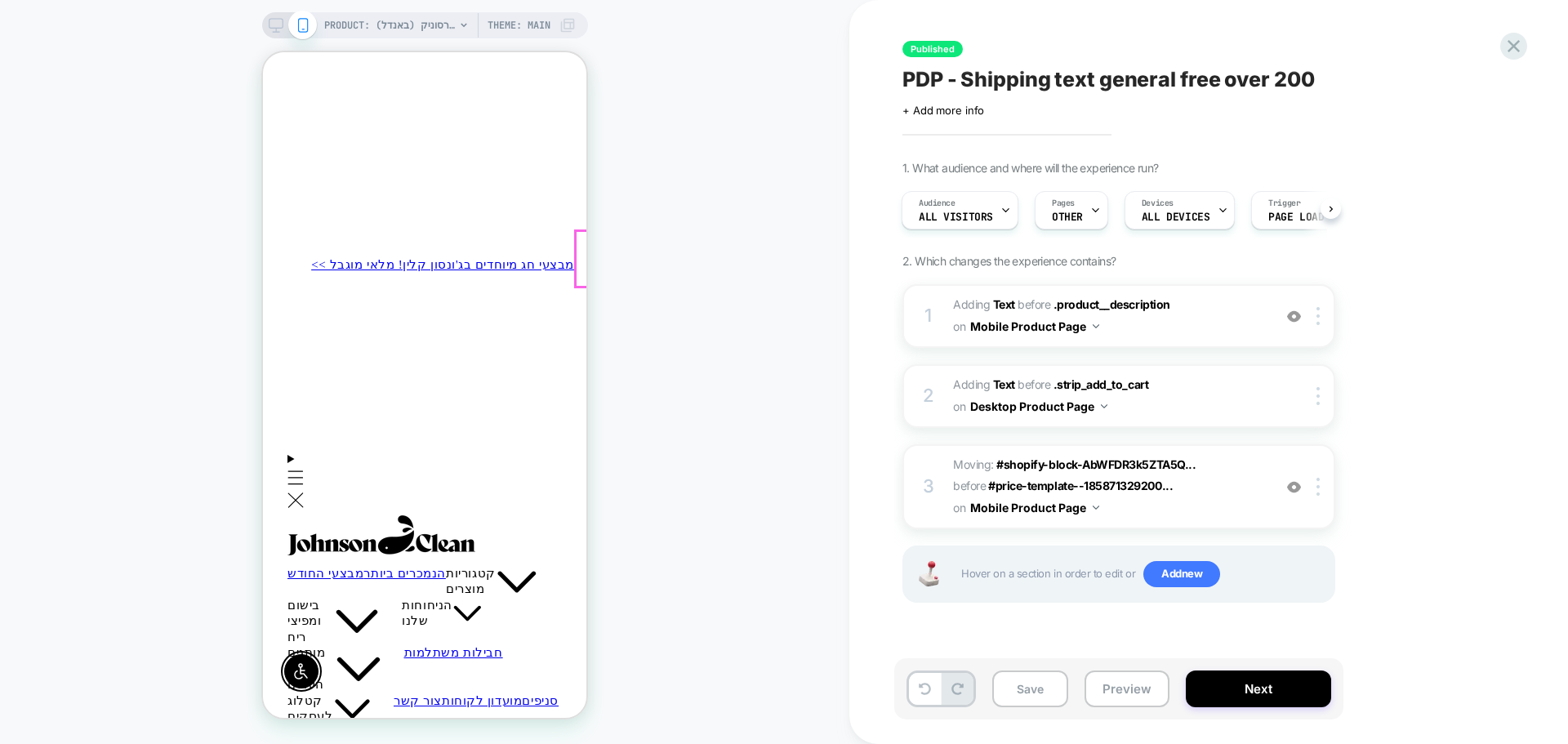
scroll to position [319, 0]
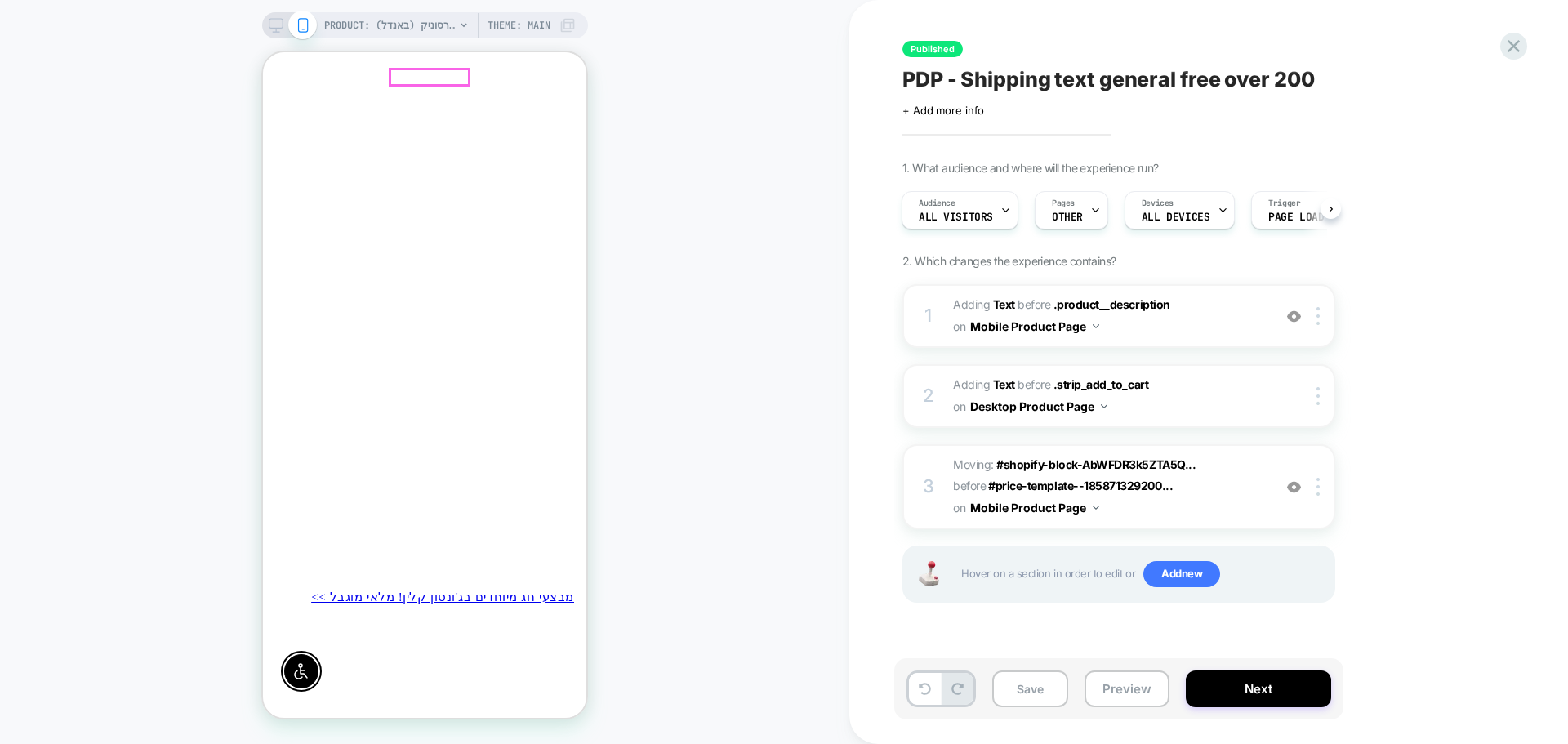
drag, startPoint x: 446, startPoint y: 428, endPoint x: 525, endPoint y: 87, distance: 350.0
drag, startPoint x: 1539, startPoint y: 49, endPoint x: 1530, endPoint y: 49, distance: 9.0
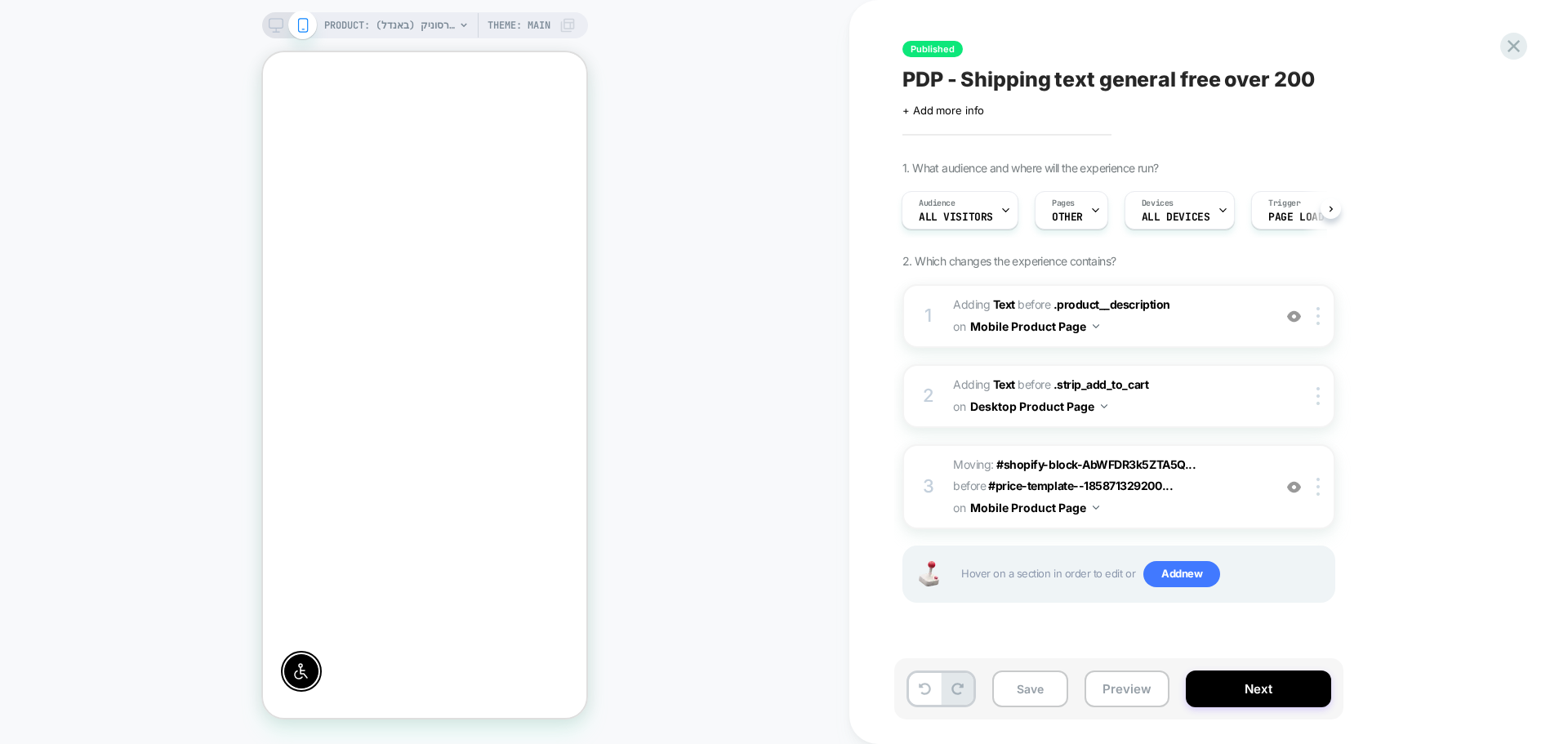
click at [1538, 49] on div "Published PDP - Shipping text general free over 200 Click to edit experience de…" at bounding box center [1208, 372] width 719 height 744
click at [1527, 49] on div "Published PDP - Shipping text general free over 200 Click to edit experience de…" at bounding box center [1208, 372] width 719 height 744
click at [1504, 42] on icon at bounding box center [1514, 47] width 22 height 22
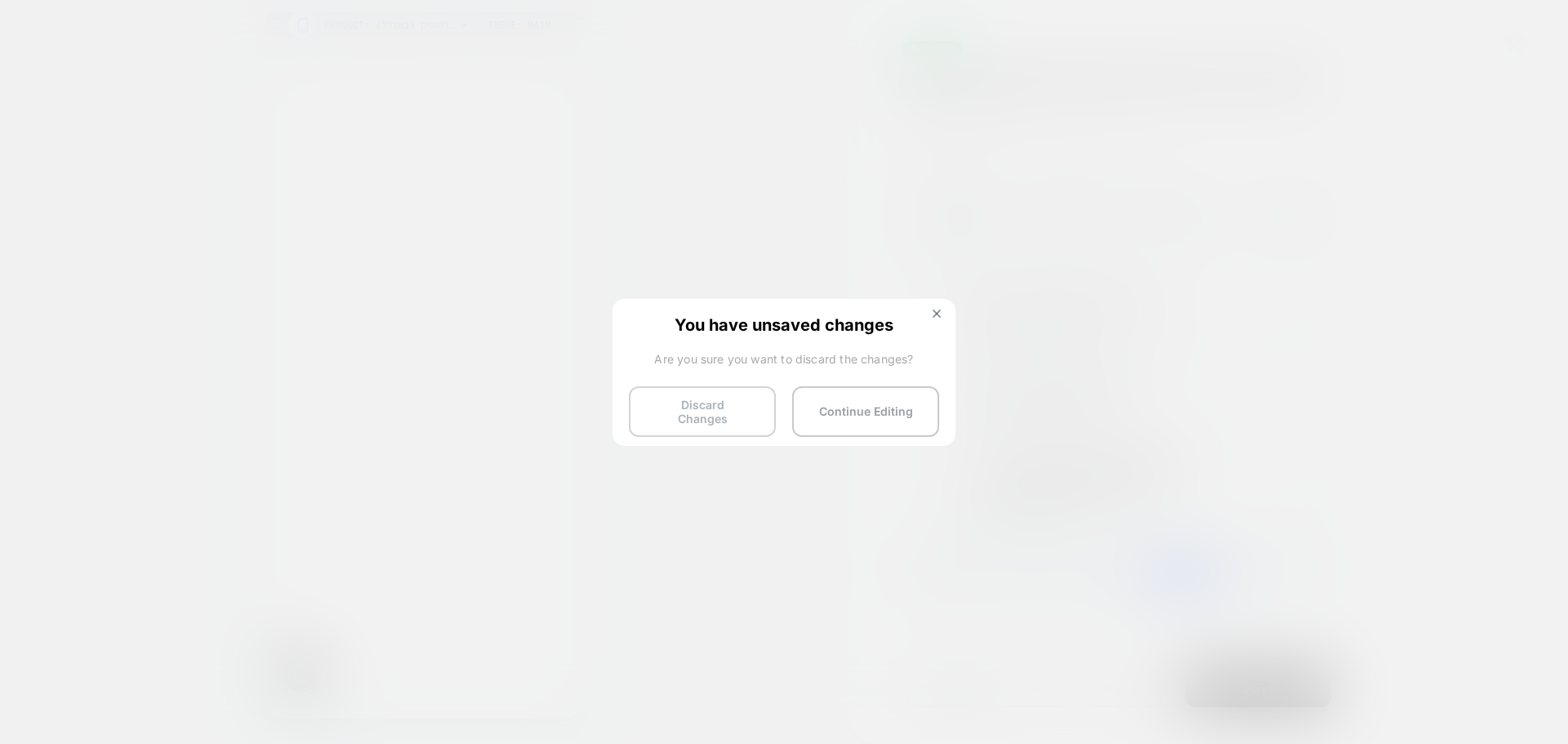
click at [756, 405] on button "Discard Changes" at bounding box center [701, 411] width 147 height 50
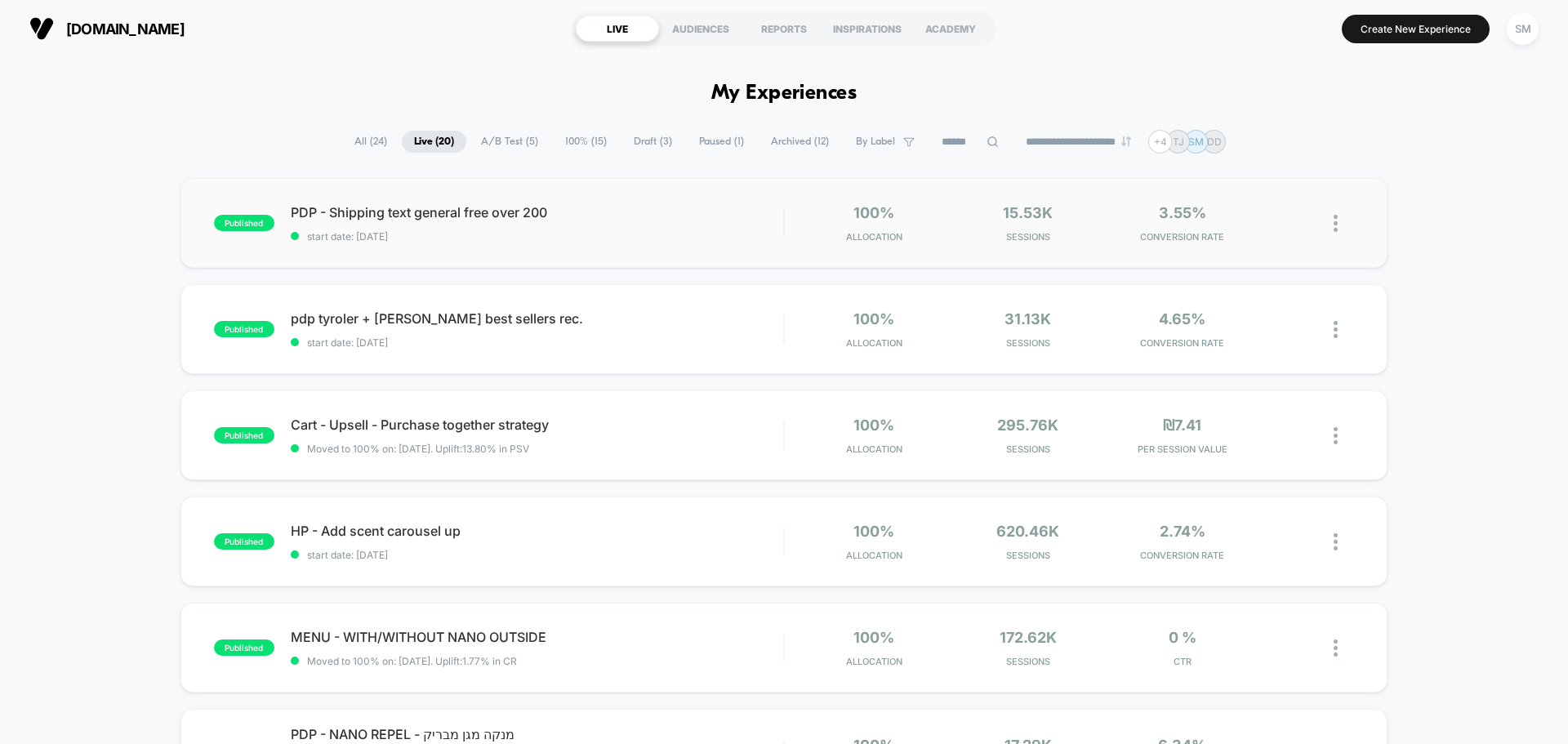
click at [1340, 222] on div at bounding box center [1344, 222] width 21 height 38
click at [1268, 318] on div "Archive" at bounding box center [1251, 317] width 147 height 36
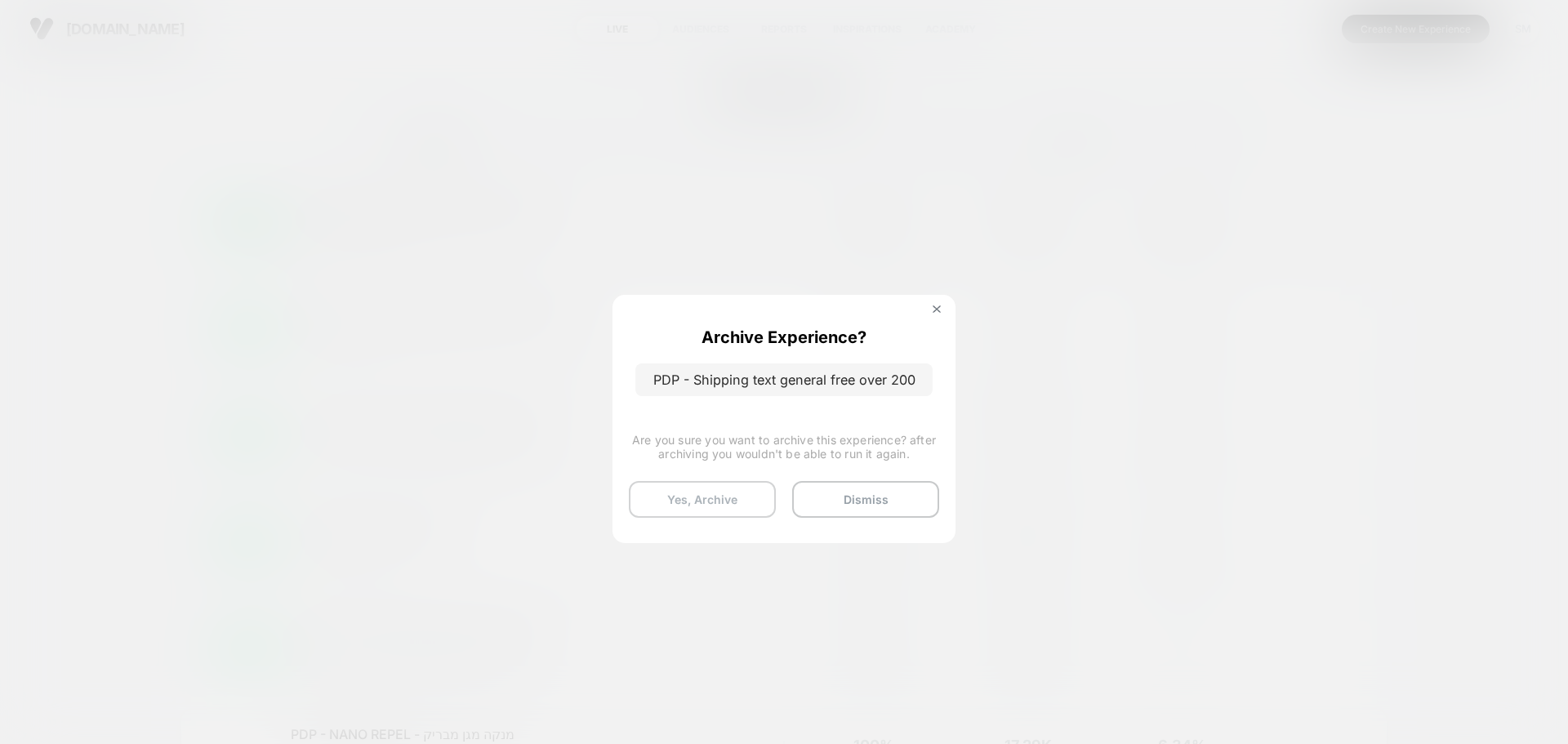
click at [752, 507] on button "Yes, Archive" at bounding box center [701, 498] width 147 height 36
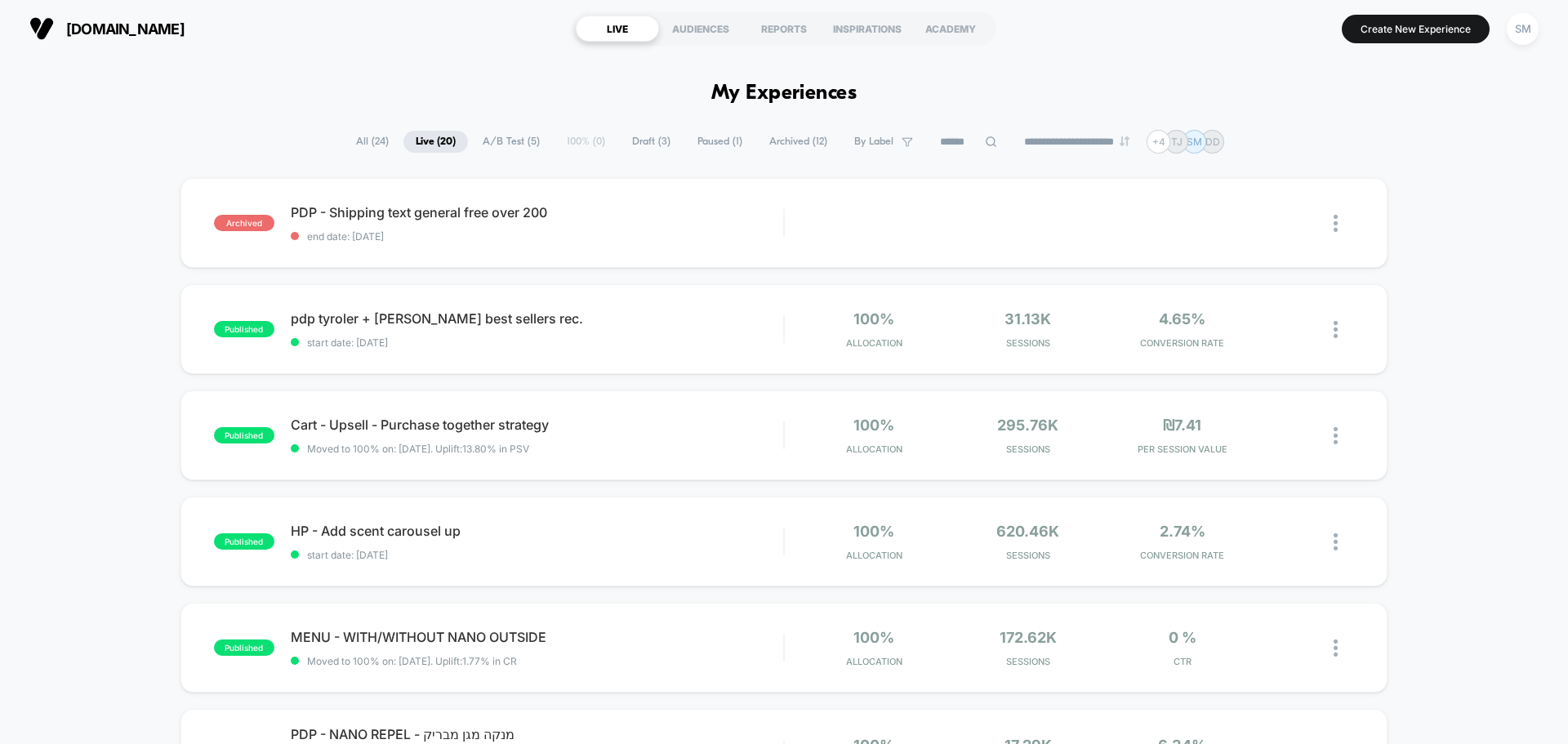
click at [626, 137] on span "Draft ( 3 )" at bounding box center [651, 142] width 63 height 22
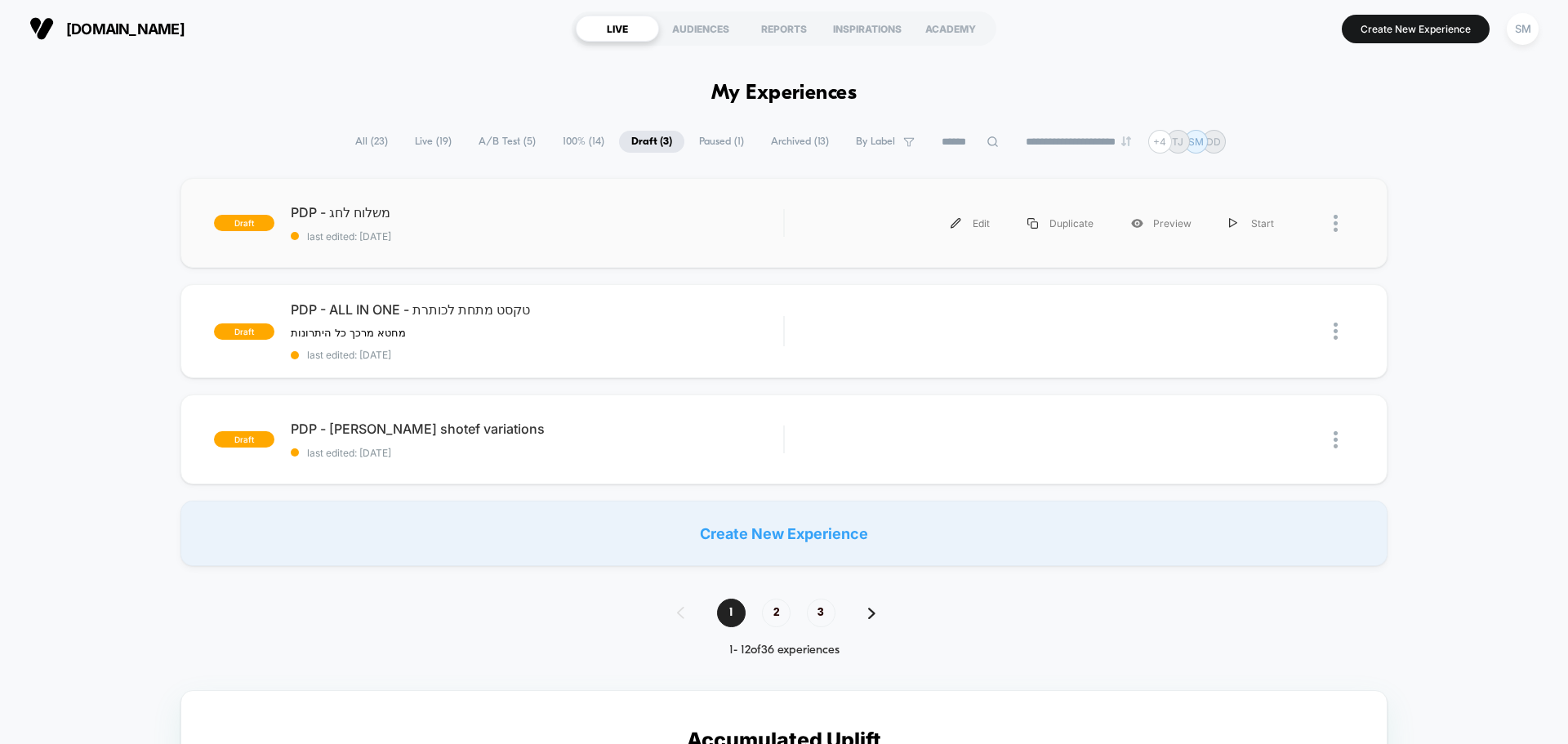
click at [1329, 220] on div at bounding box center [1323, 222] width 62 height 36
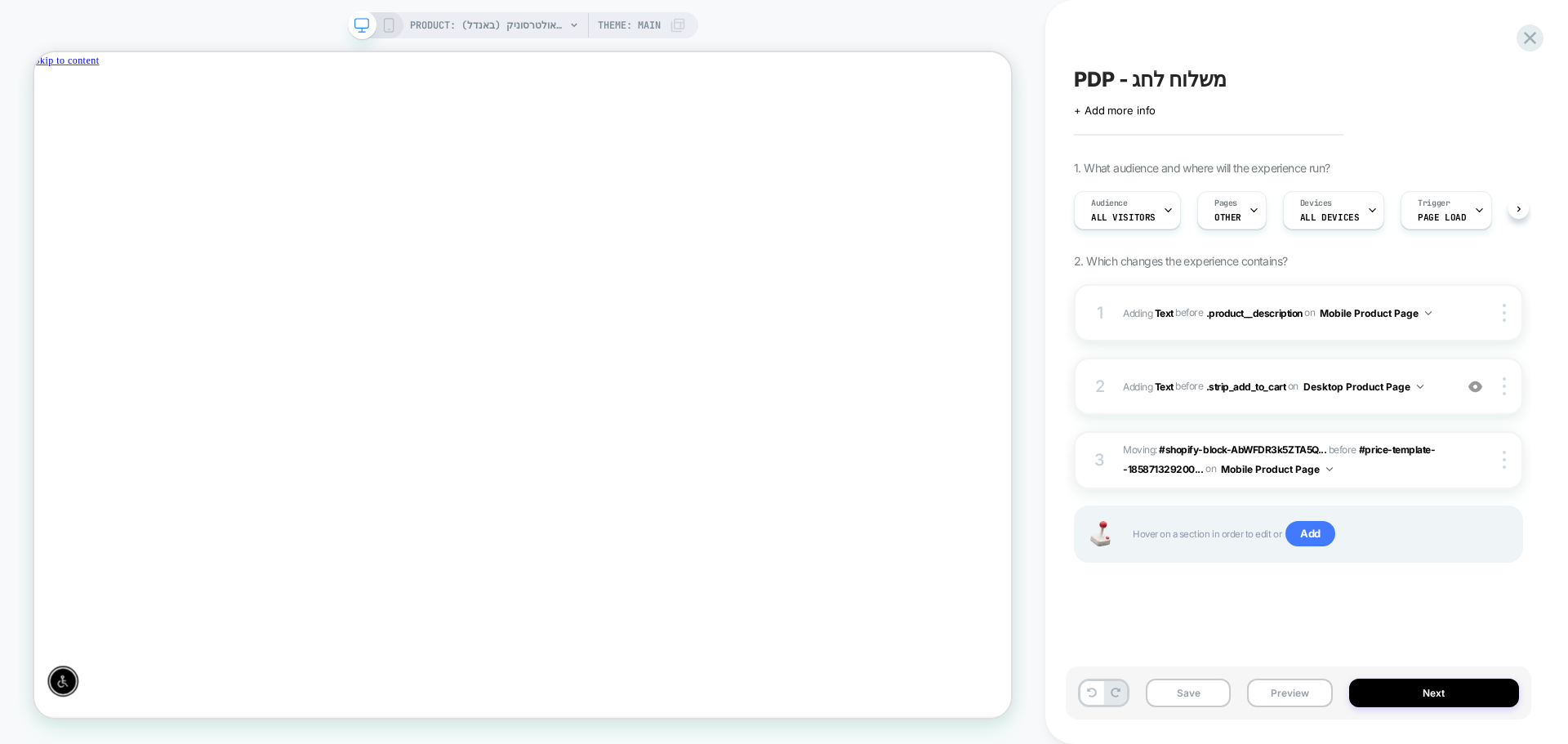
scroll to position [0, 1]
